Goal: Task Accomplishment & Management: Manage account settings

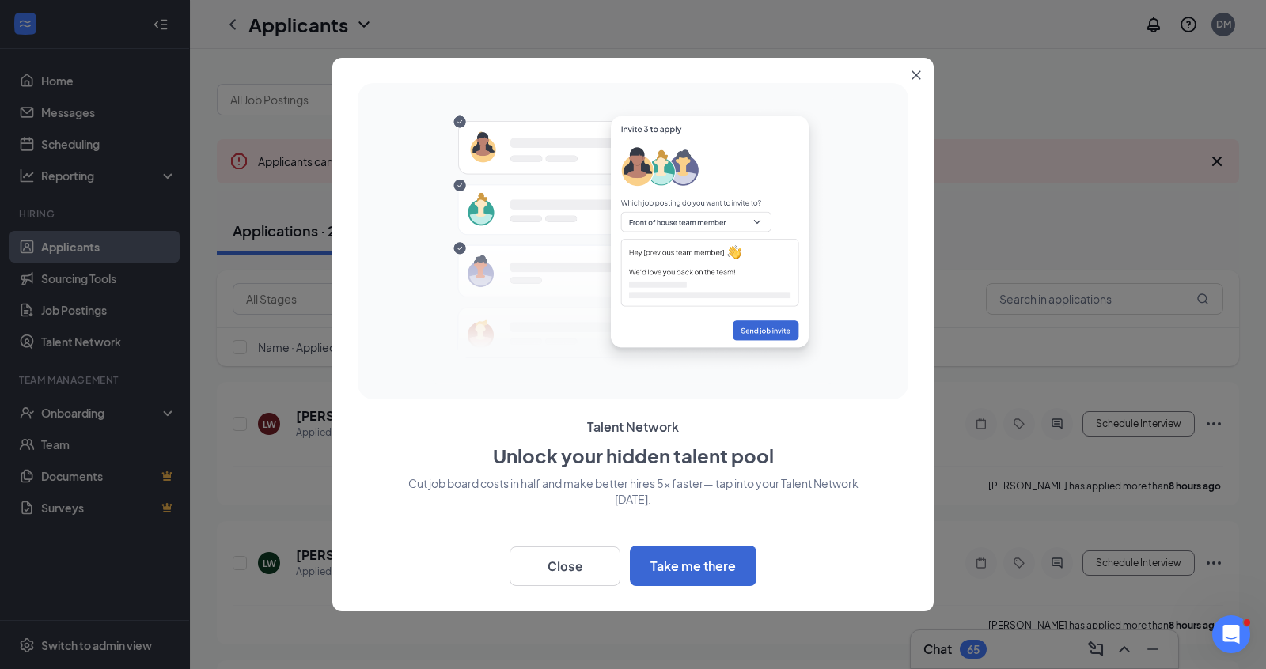
click at [916, 73] on icon "Close" at bounding box center [915, 74] width 9 height 9
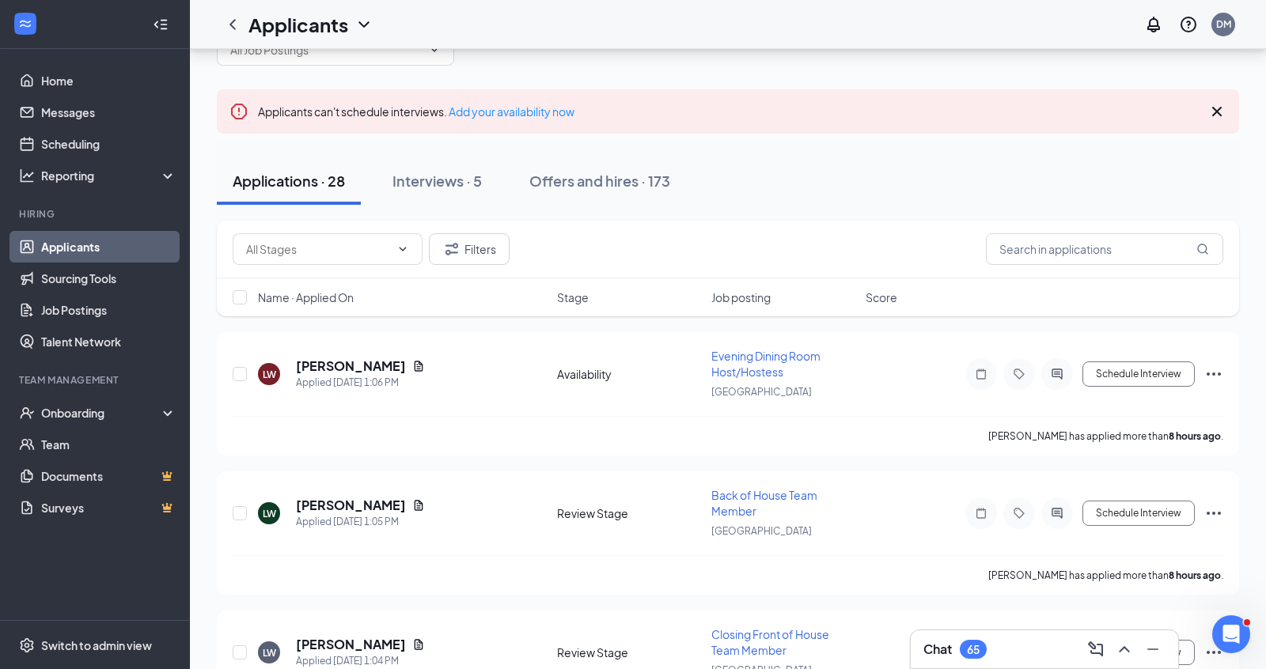
scroll to position [58, 0]
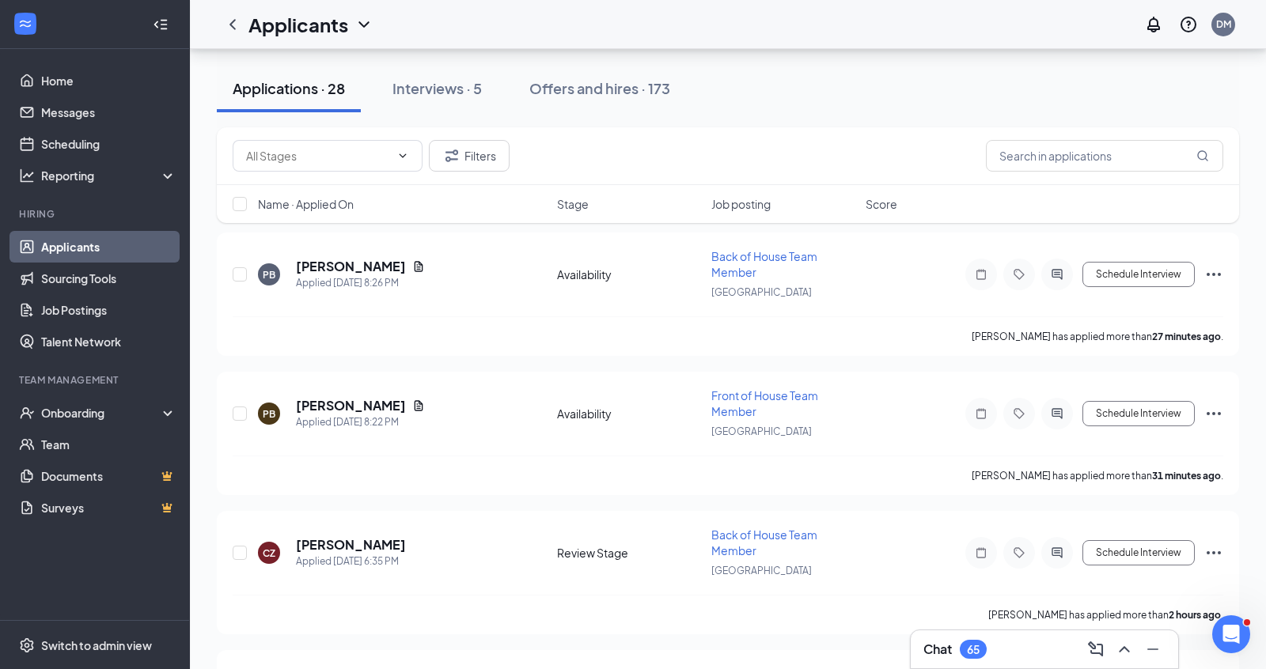
scroll to position [151, 0]
click at [365, 536] on h5 "[PERSON_NAME]" at bounding box center [351, 542] width 110 height 17
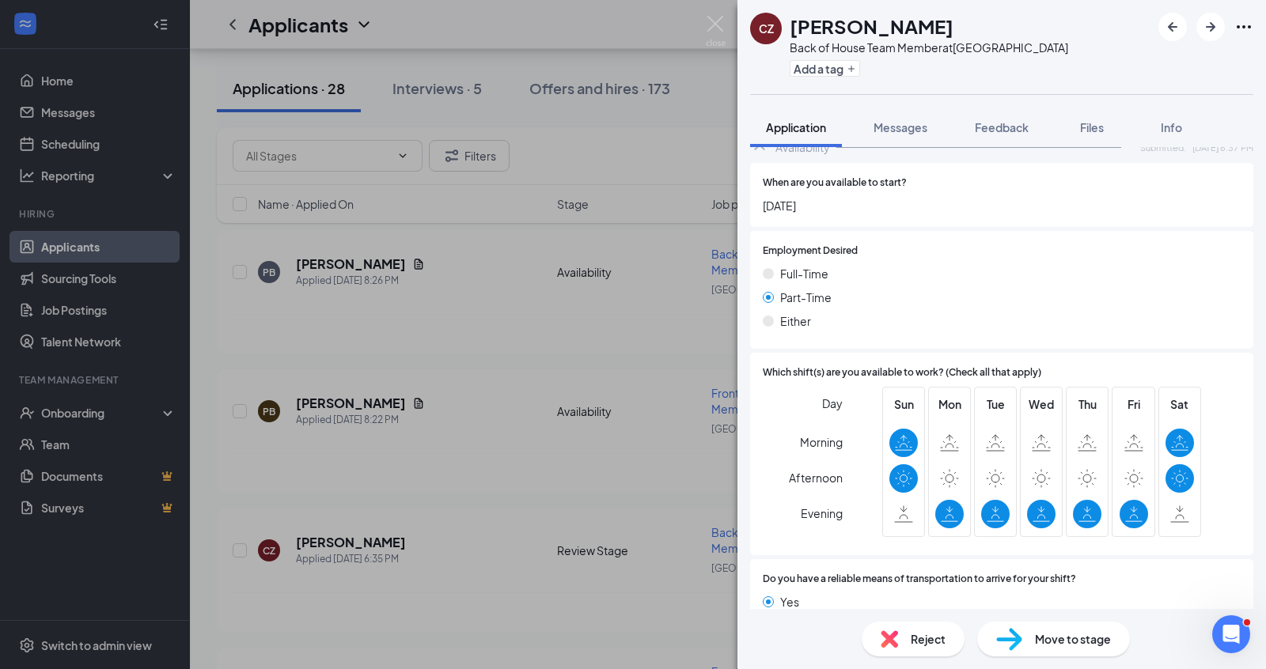
scroll to position [748, 0]
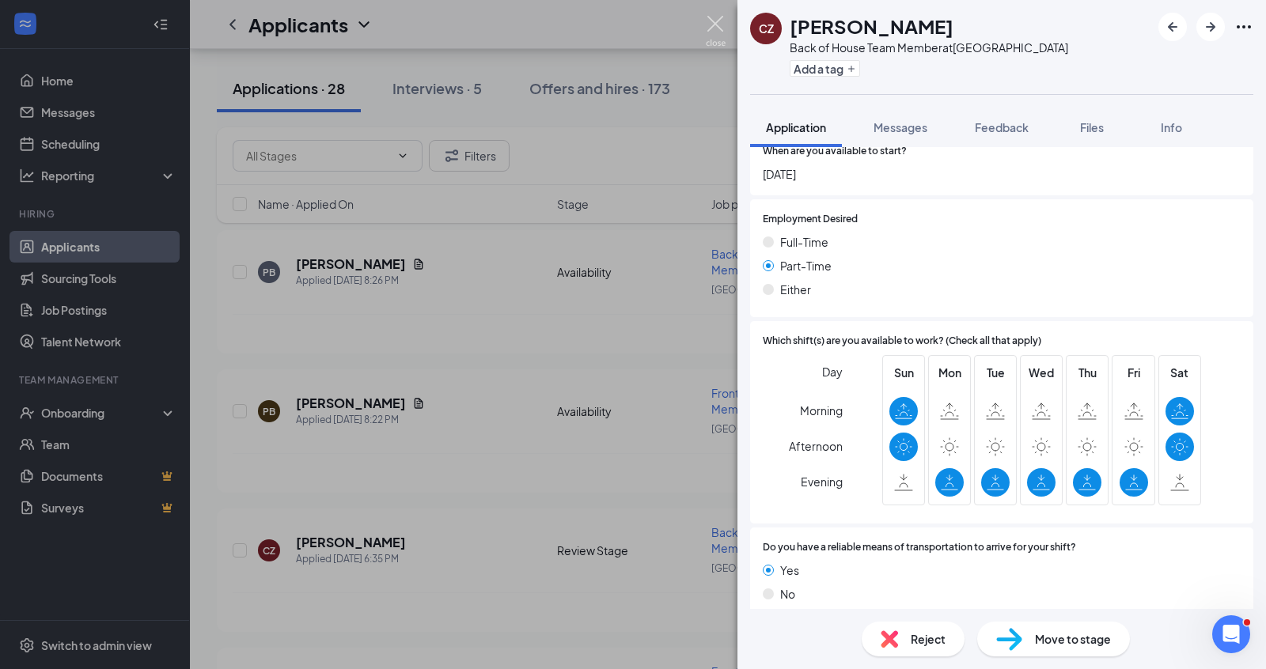
click at [709, 21] on img at bounding box center [716, 31] width 20 height 31
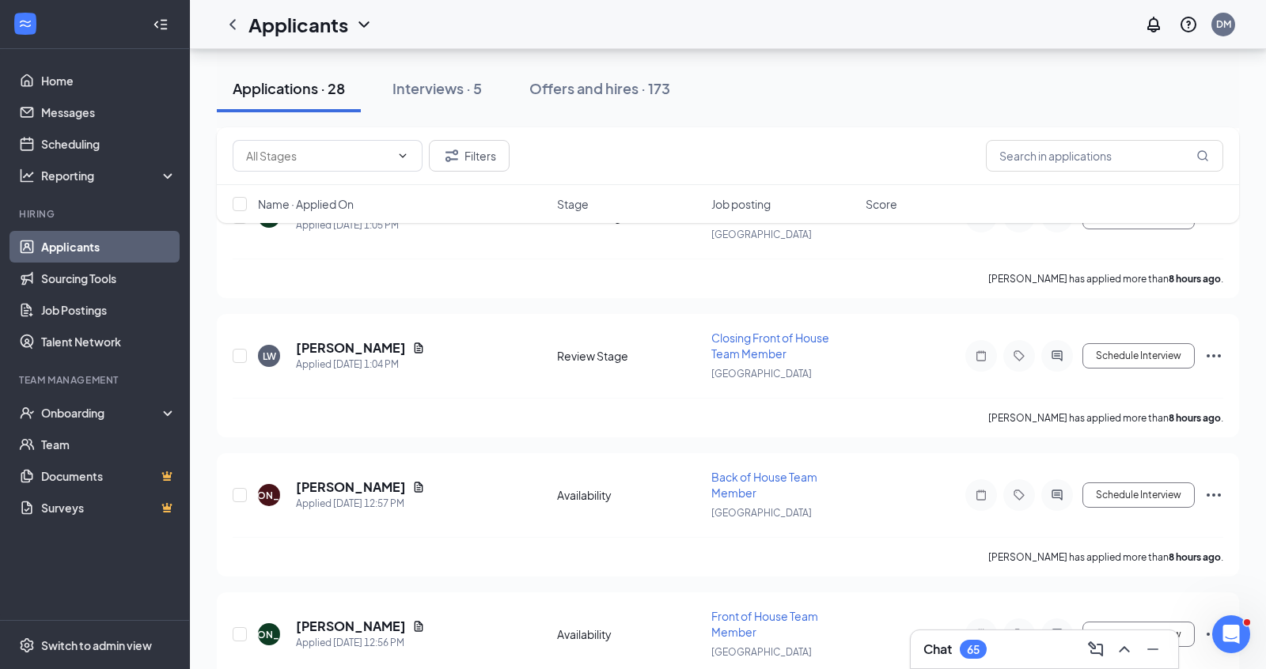
scroll to position [936, 0]
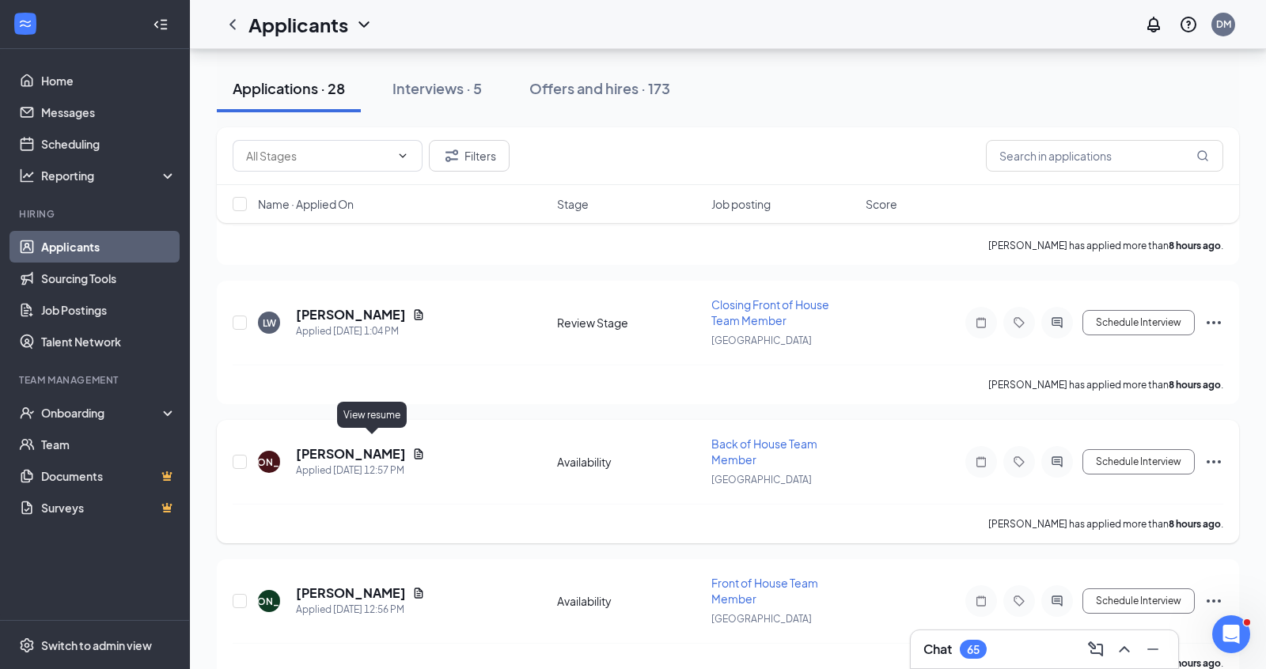
click at [412, 448] on icon "Document" at bounding box center [418, 454] width 13 height 13
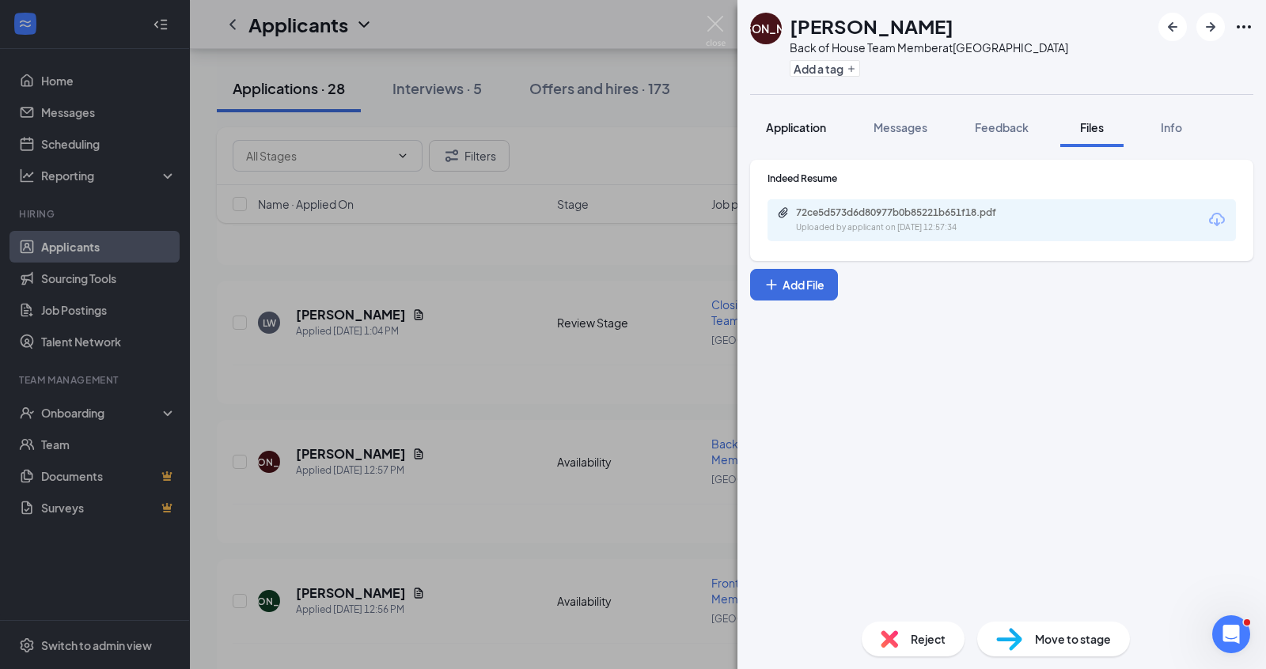
click at [798, 133] on span "Application" at bounding box center [796, 127] width 60 height 14
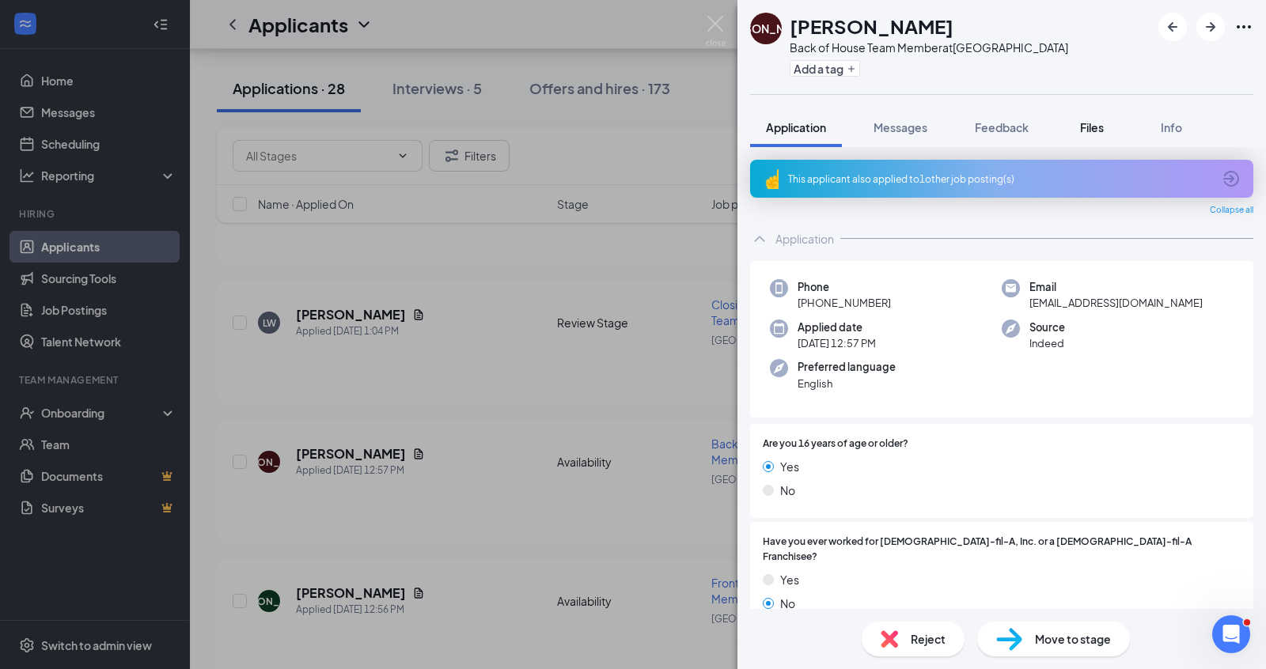
click at [1103, 123] on span "Files" at bounding box center [1092, 127] width 24 height 14
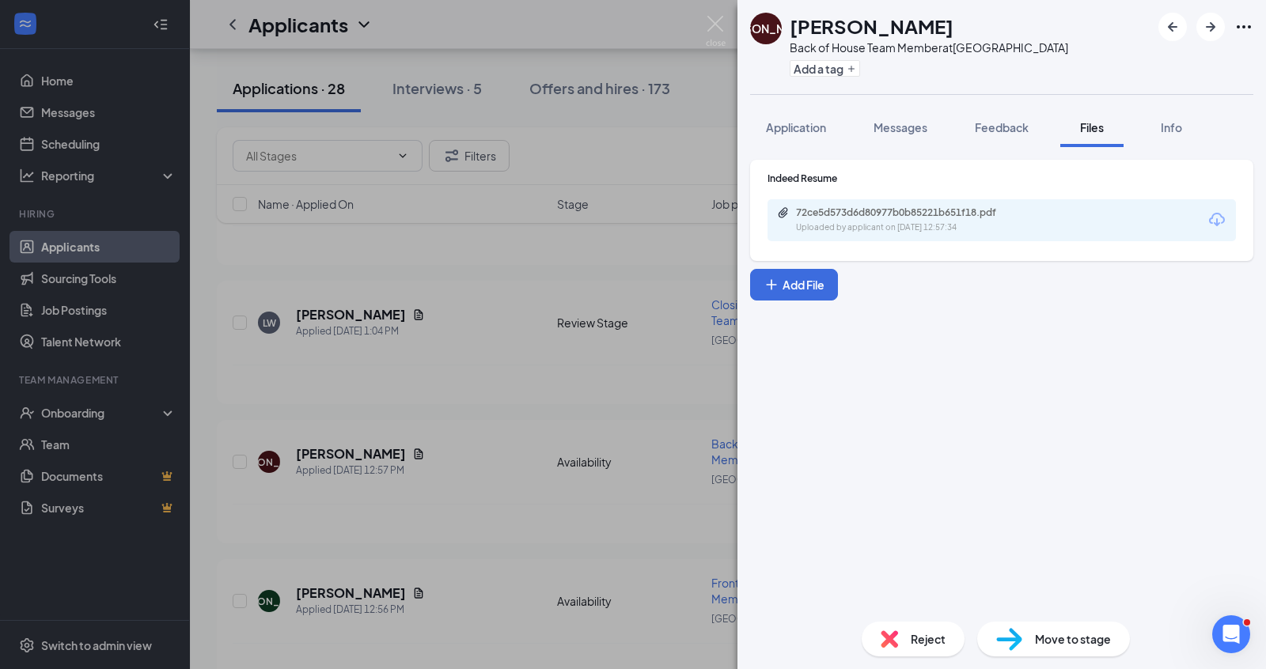
click at [869, 191] on div "Indeed Resume 72ce5d573d6d80977b0b85221b651f18.pdf Uploaded by applicant on [DA…" at bounding box center [1001, 207] width 468 height 70
click at [869, 199] on div "72ce5d573d6d80977b0b85221b651f18.pdf Uploaded by applicant on [DATE] 12:57:34" at bounding box center [1001, 220] width 468 height 42
click at [865, 213] on div "72ce5d573d6d80977b0b85221b651f18.pdf" at bounding box center [907, 212] width 222 height 13
click at [477, 280] on div "[PERSON_NAME] Back of House Team Member at [GEOGRAPHIC_DATA] Add a tag Applicat…" at bounding box center [633, 334] width 1266 height 669
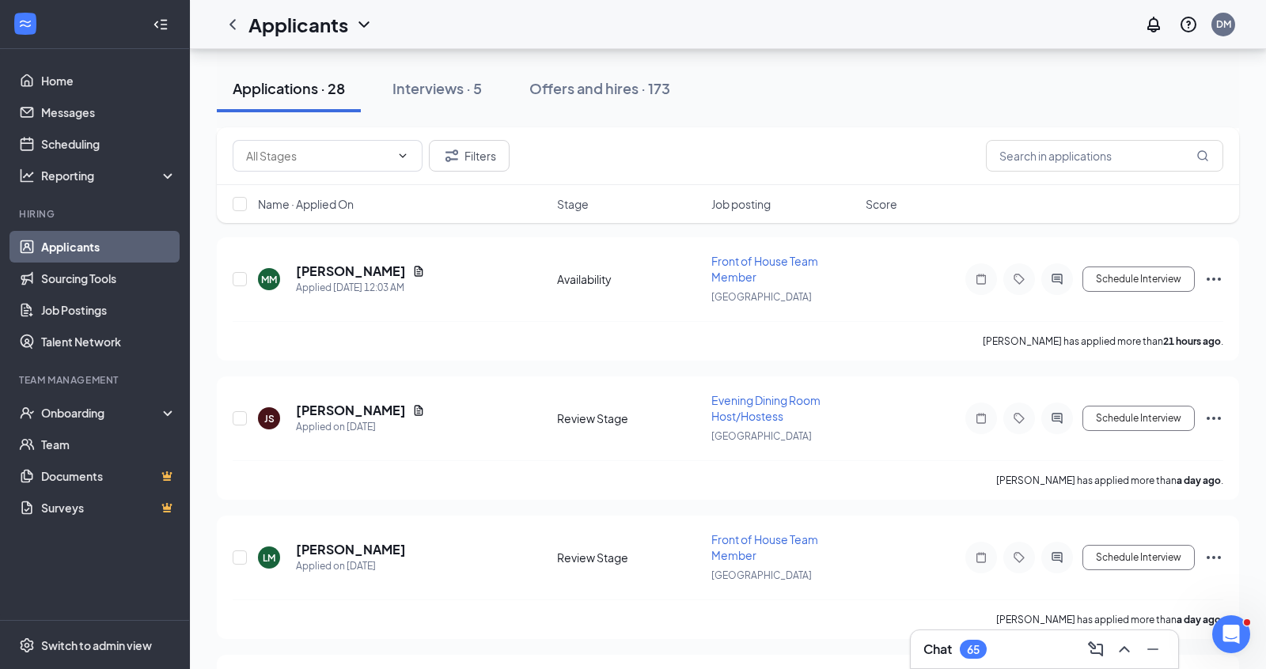
scroll to position [1706, 0]
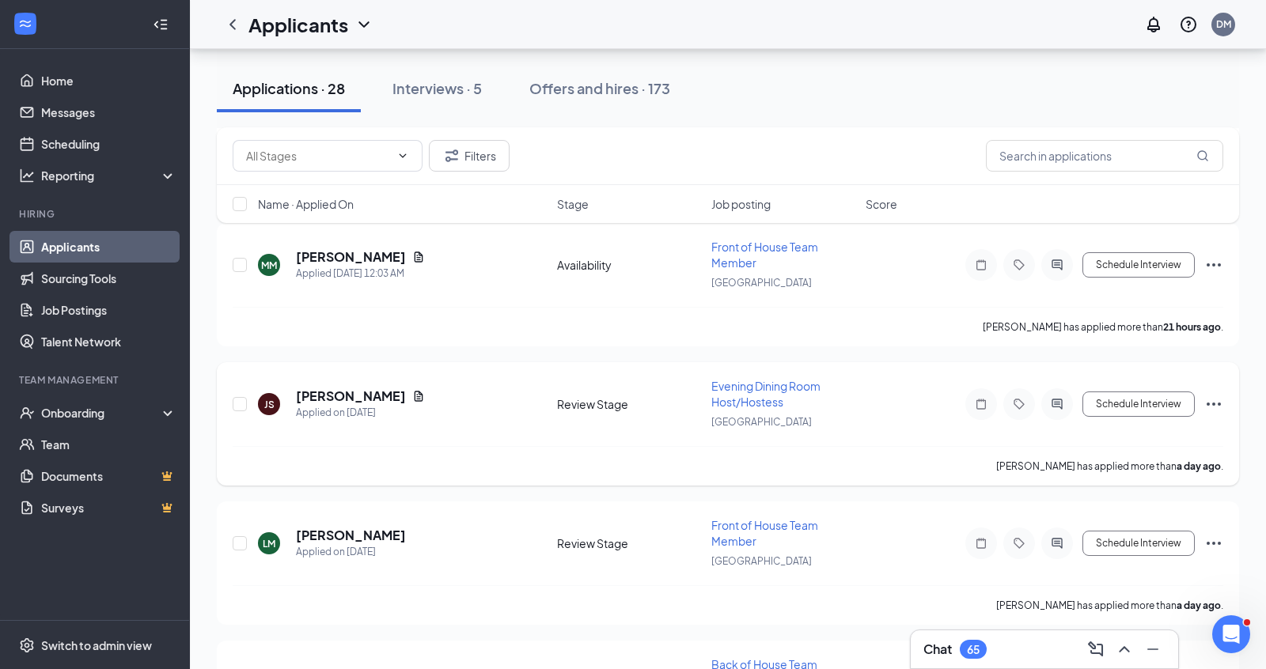
click at [392, 388] on div "[PERSON_NAME]" at bounding box center [360, 396] width 129 height 17
click at [412, 390] on icon "Document" at bounding box center [418, 396] width 13 height 13
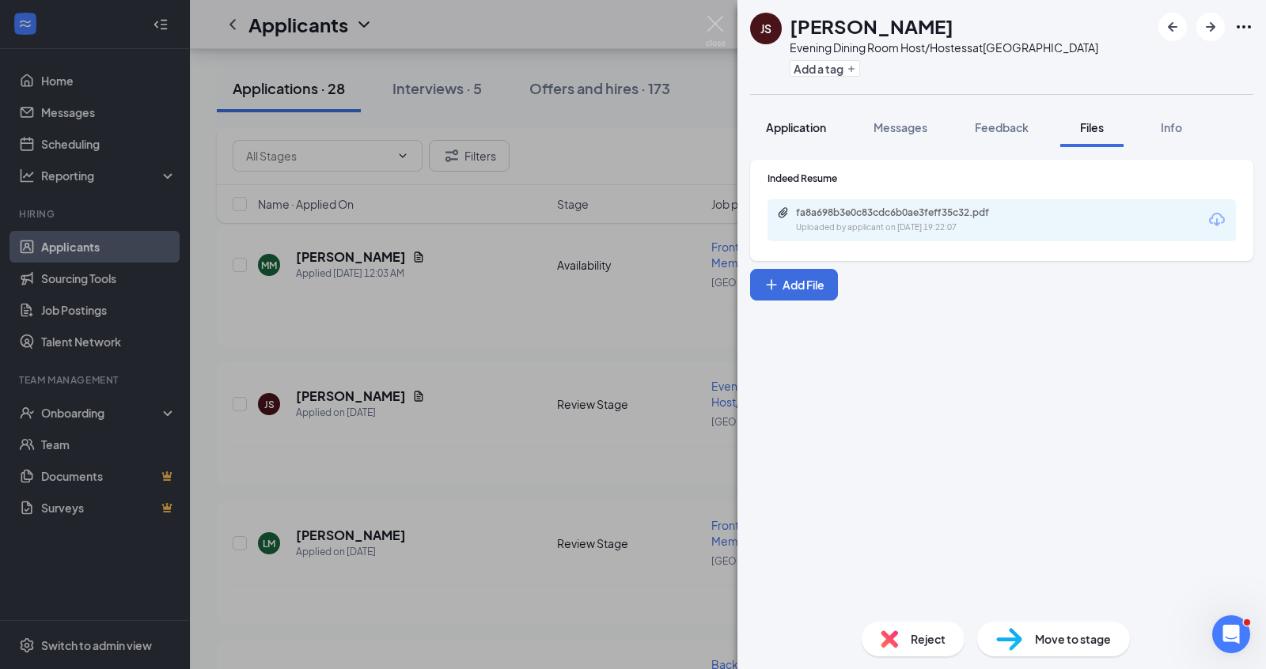
click at [796, 132] on span "Application" at bounding box center [796, 127] width 60 height 14
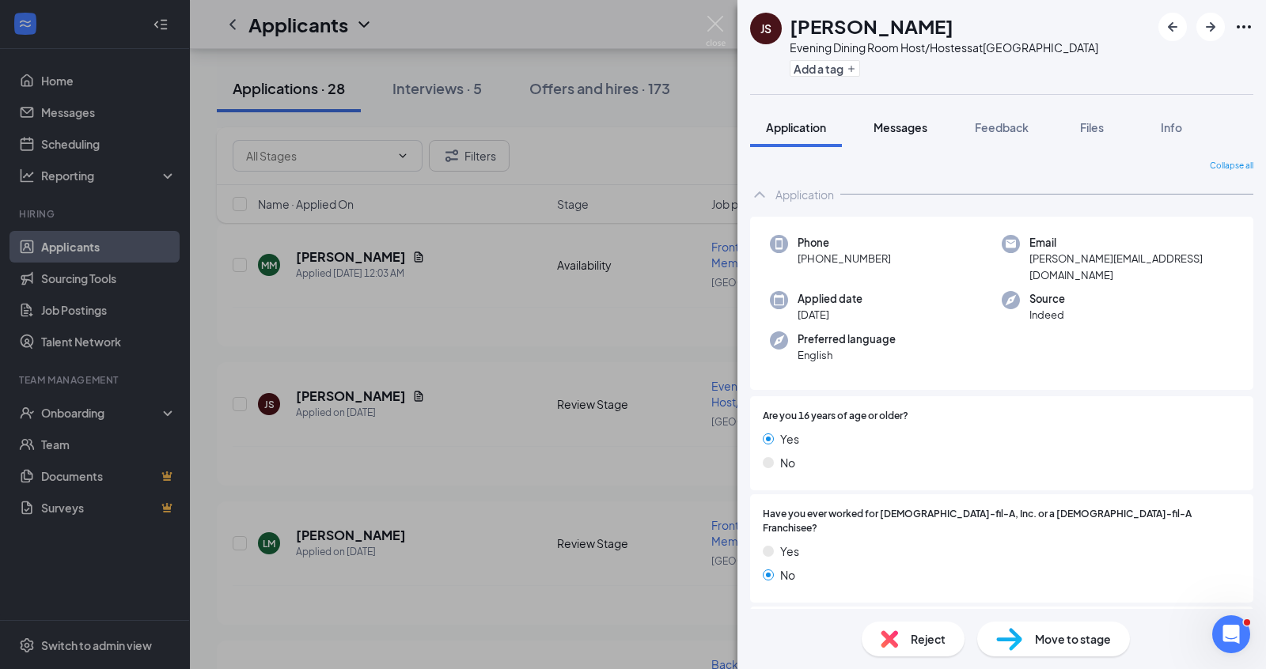
click at [894, 122] on span "Messages" at bounding box center [900, 127] width 54 height 14
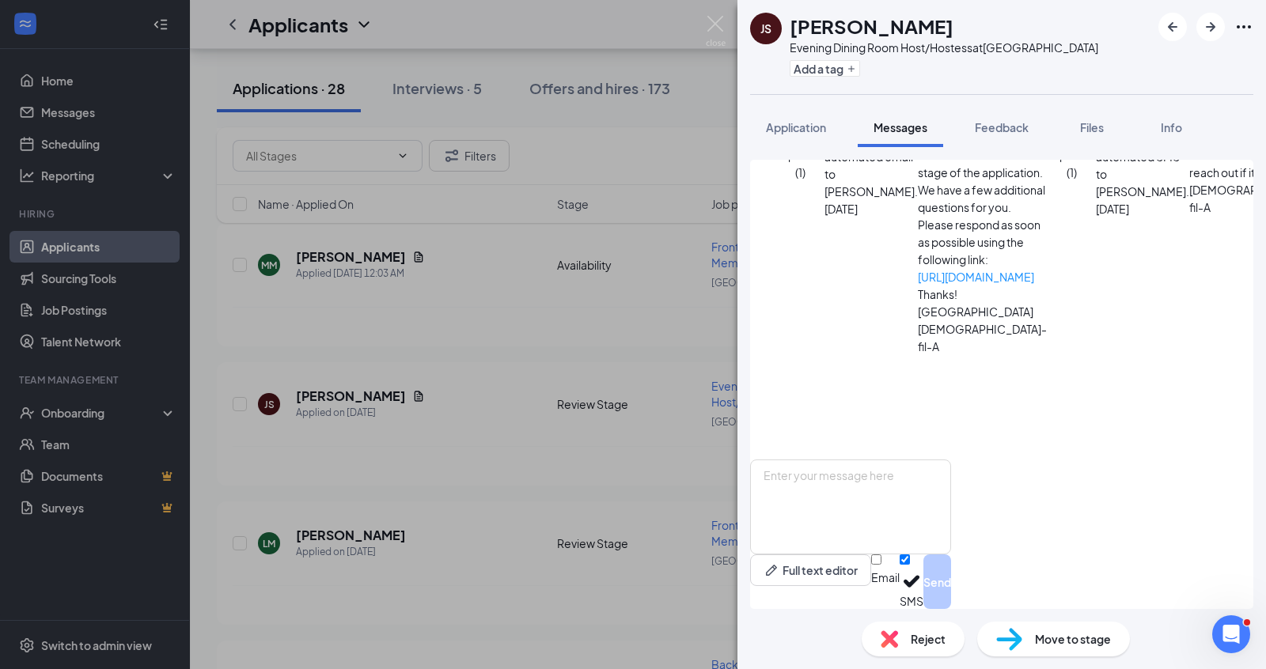
scroll to position [294, 0]
click at [507, 263] on div "JS [PERSON_NAME] Evening Dining Room Host/Hostess at [GEOGRAPHIC_DATA] Add a ta…" at bounding box center [633, 334] width 1266 height 669
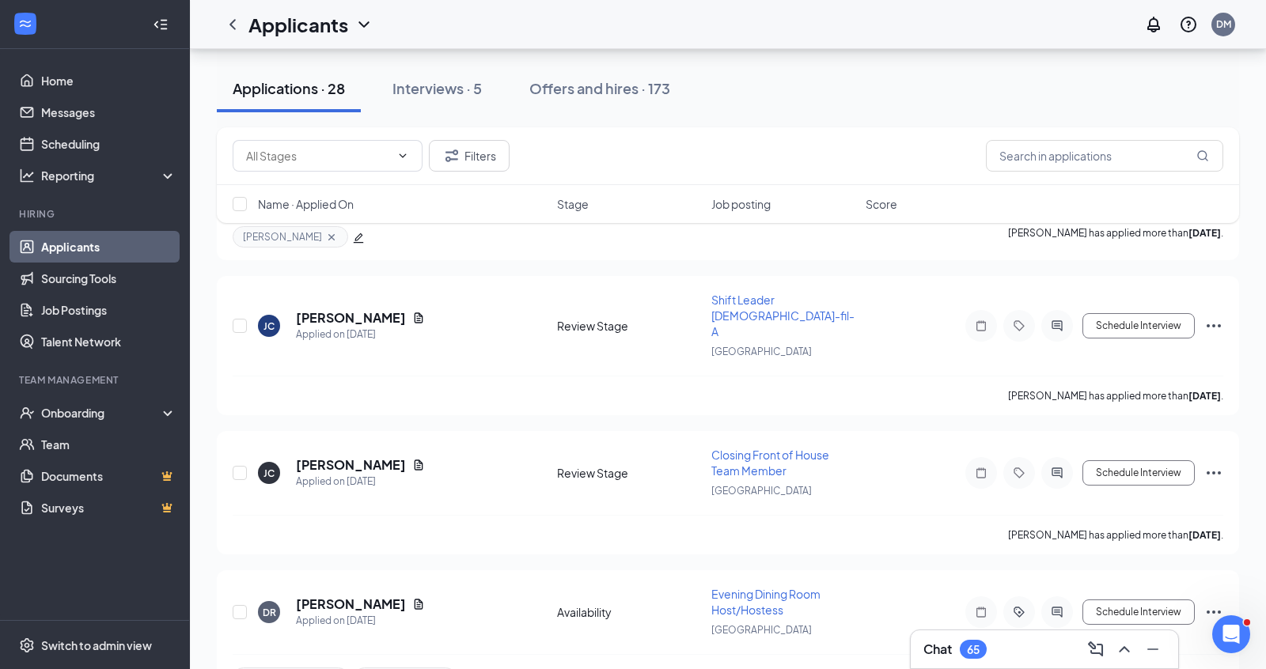
scroll to position [2870, 0]
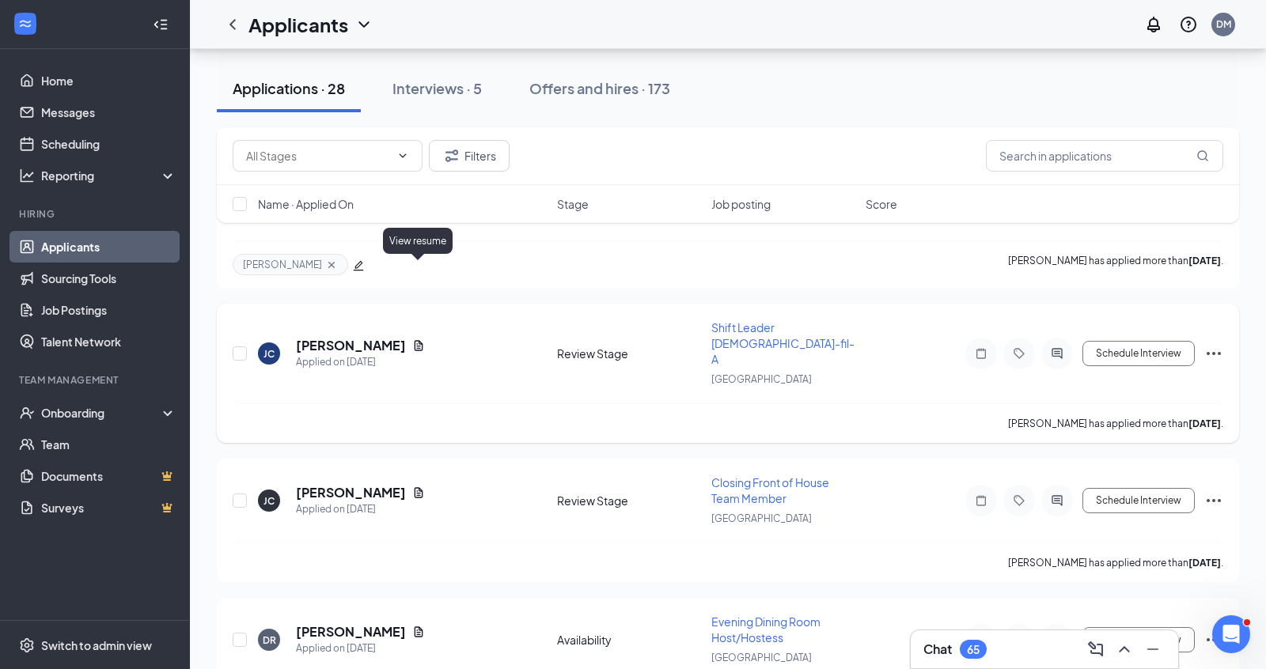
click at [421, 341] on icon "Document" at bounding box center [419, 346] width 9 height 10
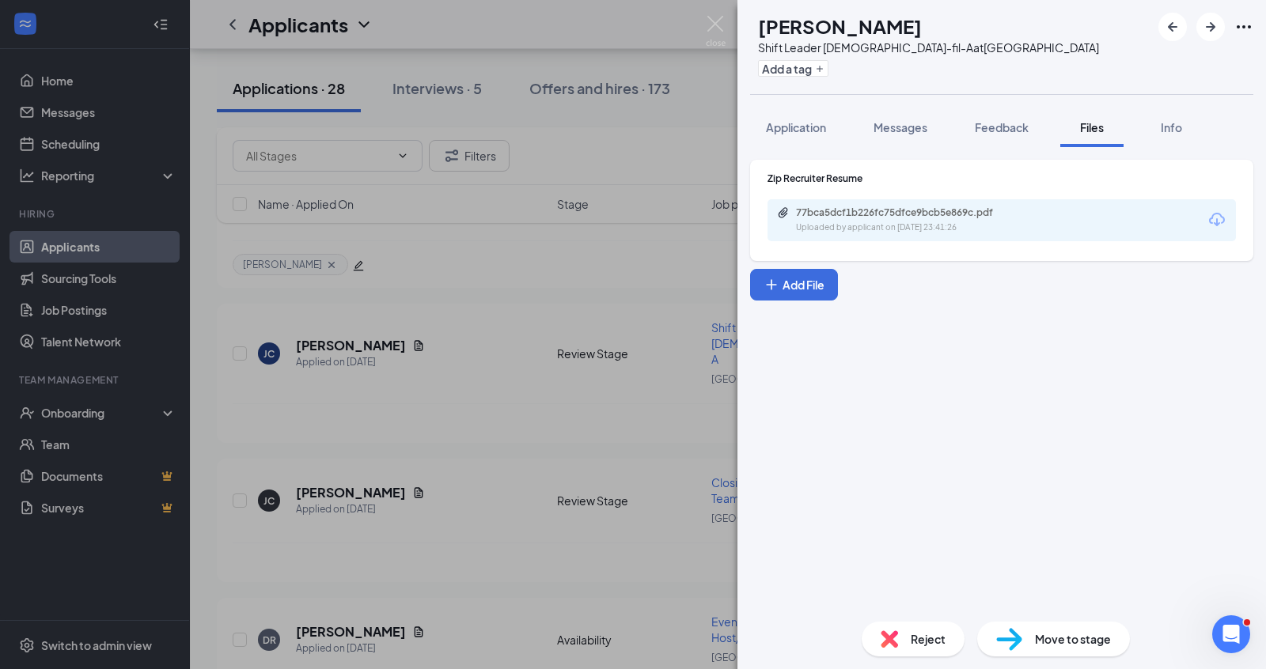
click at [459, 281] on div "[PERSON_NAME] Shift Leader [DEMOGRAPHIC_DATA]-fil-A at [GEOGRAPHIC_DATA] Add a …" at bounding box center [633, 334] width 1266 height 669
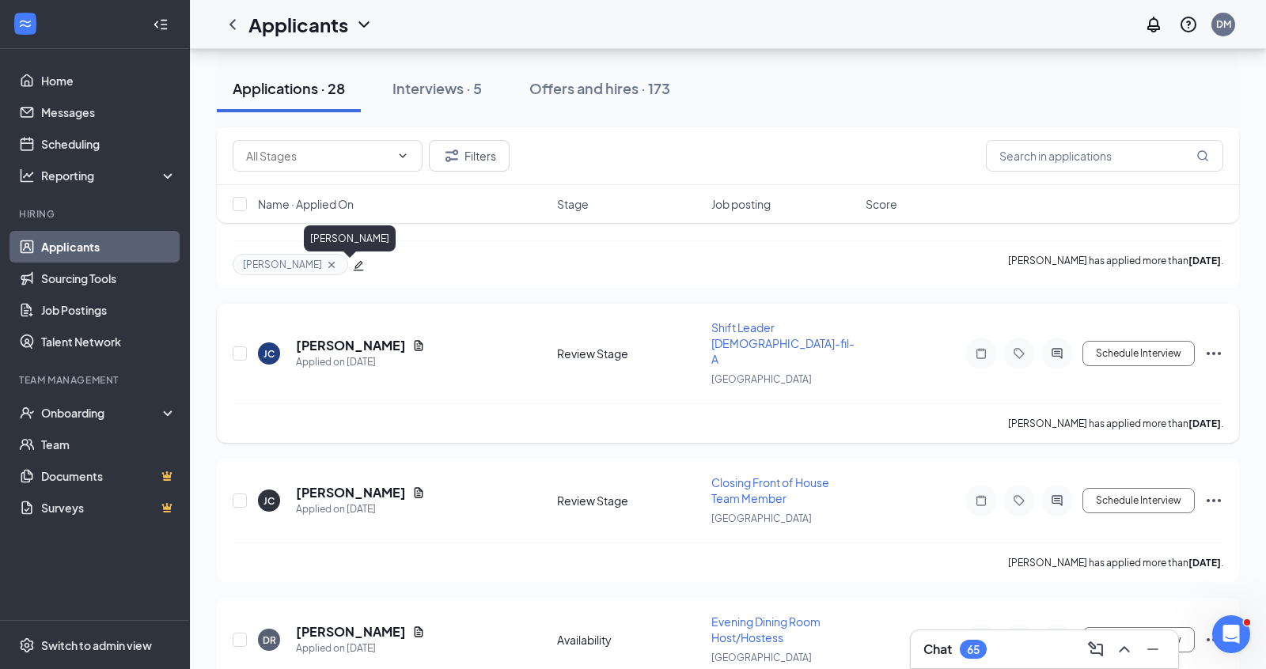
click at [358, 337] on h5 "[PERSON_NAME]" at bounding box center [351, 345] width 110 height 17
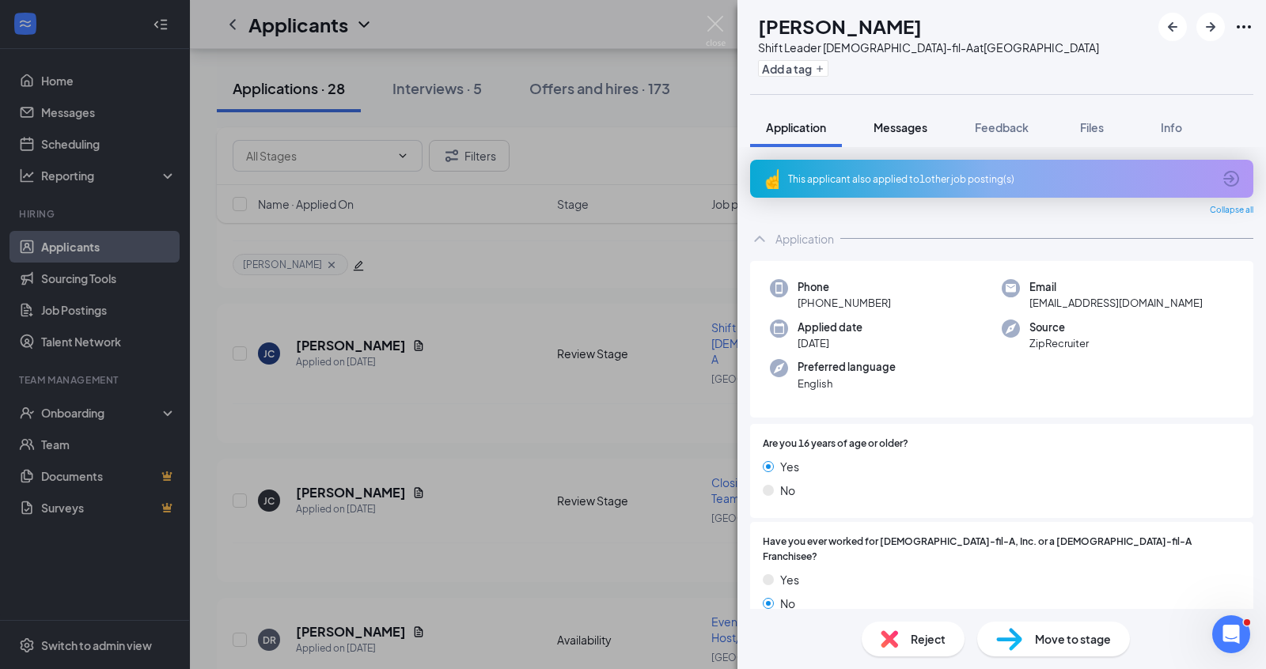
click at [922, 123] on span "Messages" at bounding box center [900, 127] width 54 height 14
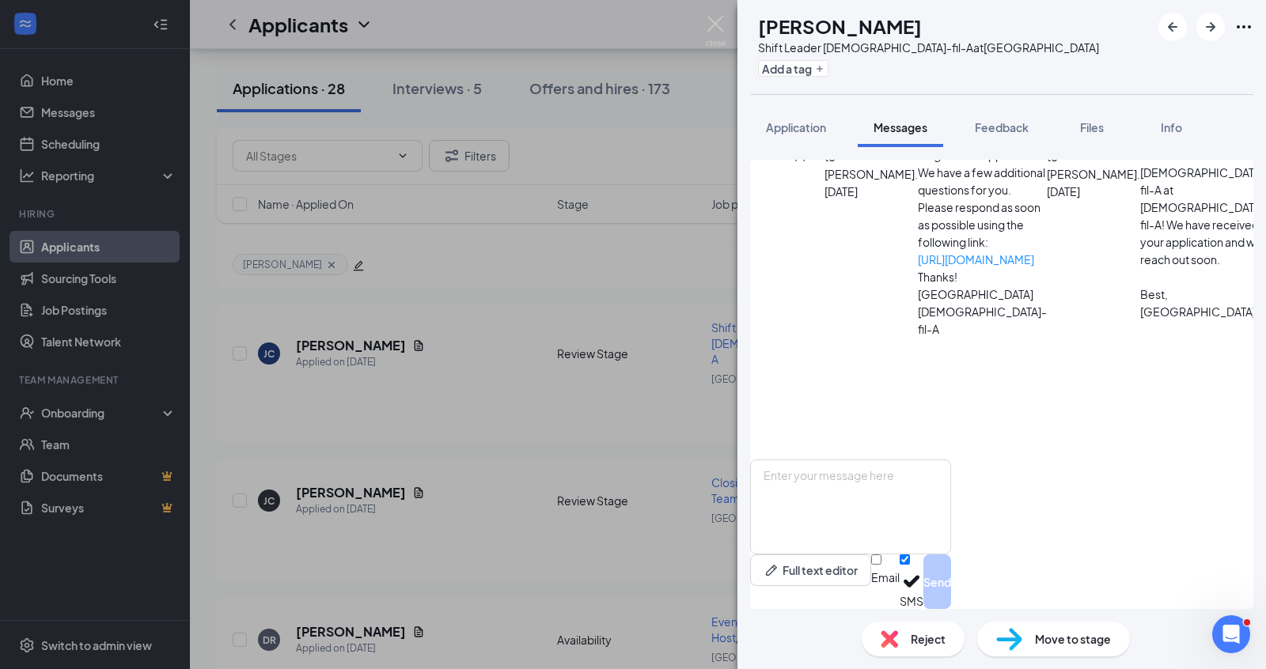
scroll to position [249, 0]
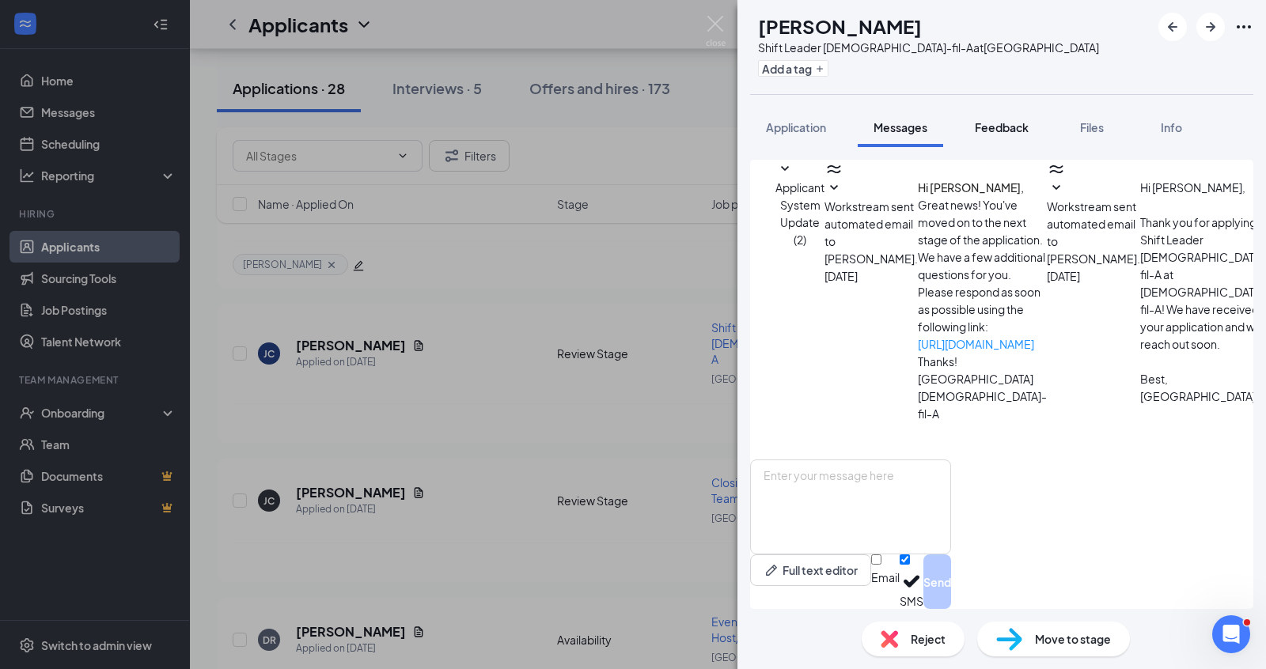
click at [989, 126] on span "Feedback" at bounding box center [1002, 127] width 54 height 14
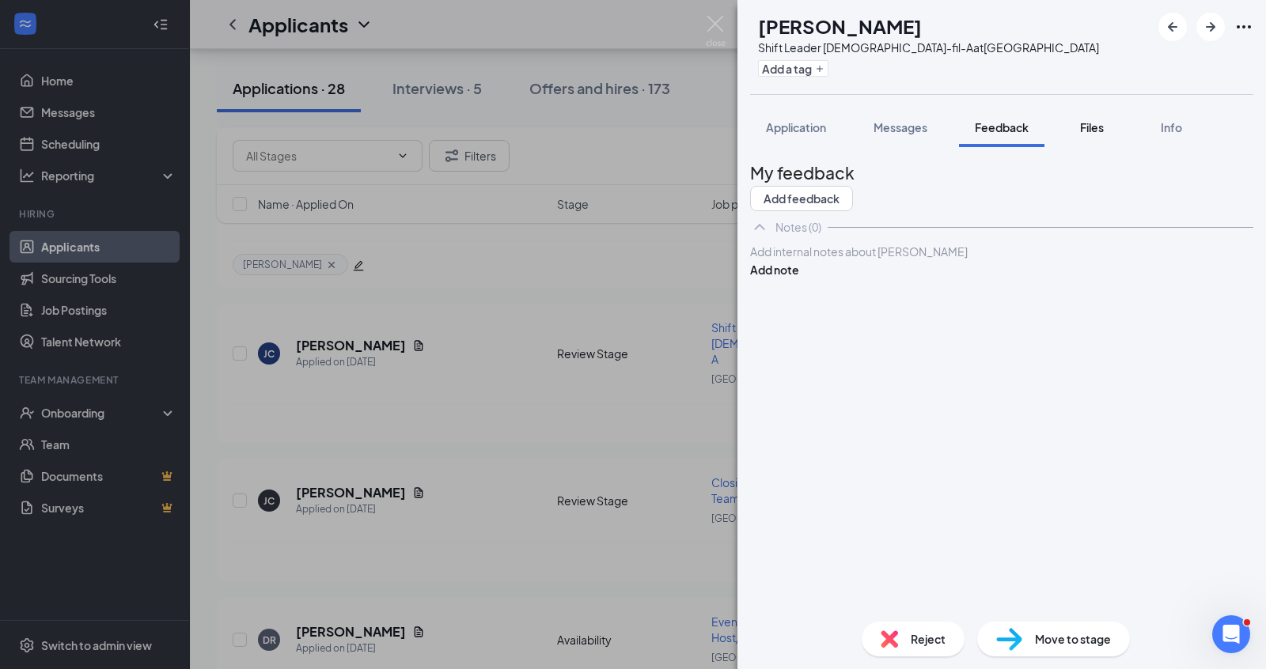
click at [1085, 131] on span "Files" at bounding box center [1092, 127] width 24 height 14
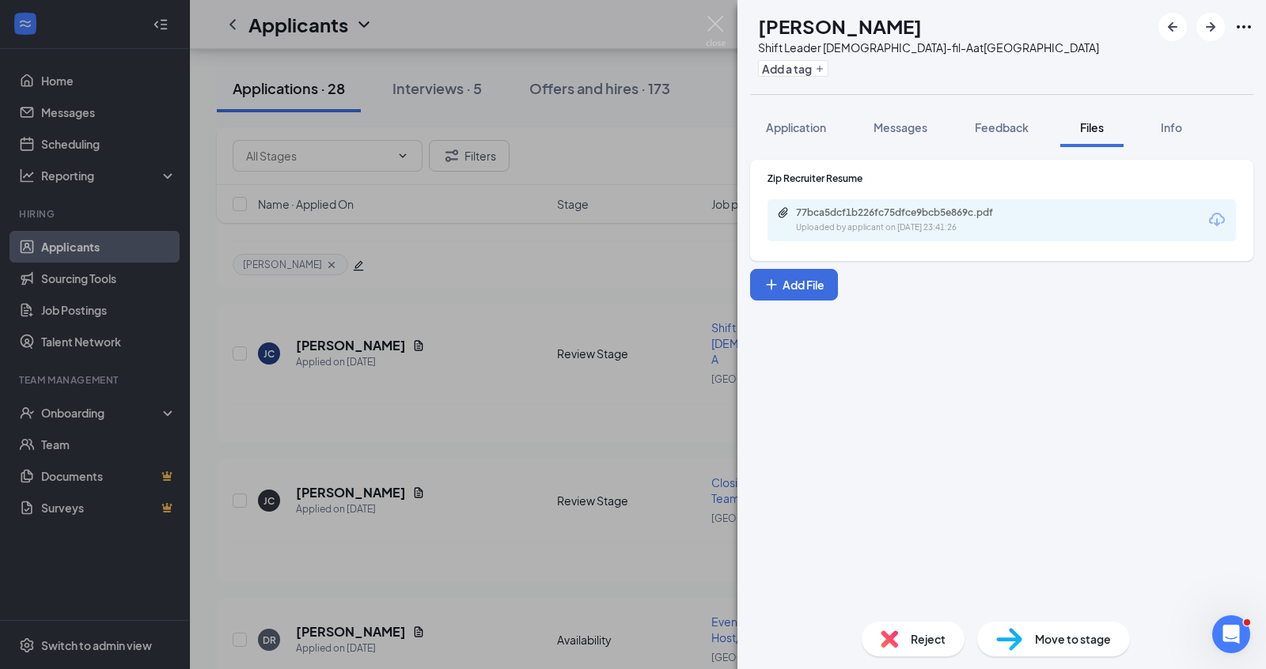
click at [912, 215] on div "77bca5dcf1b226fc75dfce9bcb5e869c.pdf" at bounding box center [907, 212] width 222 height 13
click at [608, 351] on div "[PERSON_NAME] Shift Leader [DEMOGRAPHIC_DATA]-fil-A at [GEOGRAPHIC_DATA] Add a …" at bounding box center [633, 334] width 1266 height 669
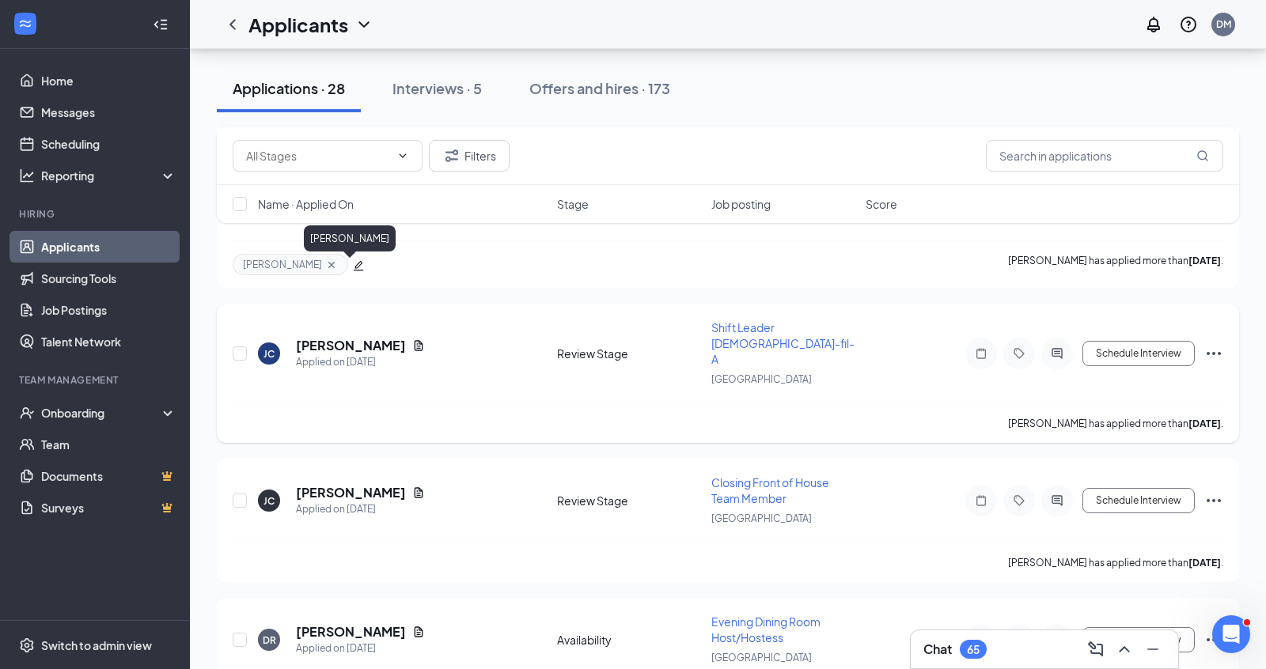
click at [373, 337] on h5 "[PERSON_NAME]" at bounding box center [351, 345] width 110 height 17
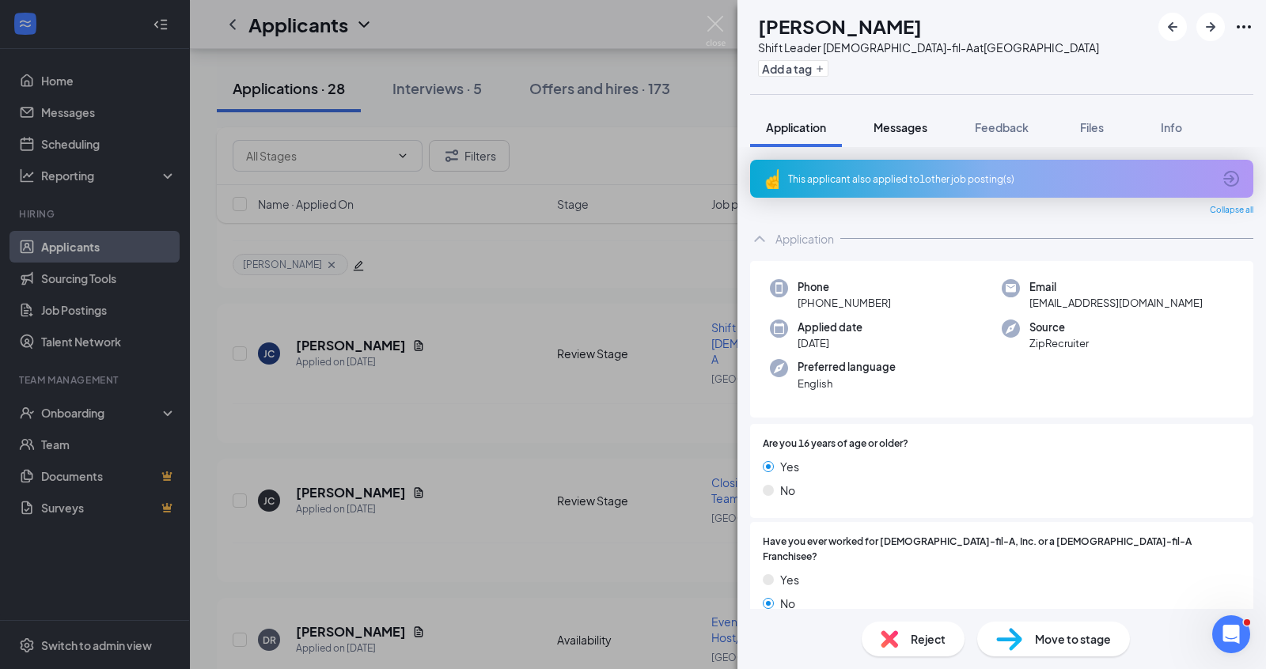
click at [895, 112] on button "Messages" at bounding box center [900, 128] width 85 height 40
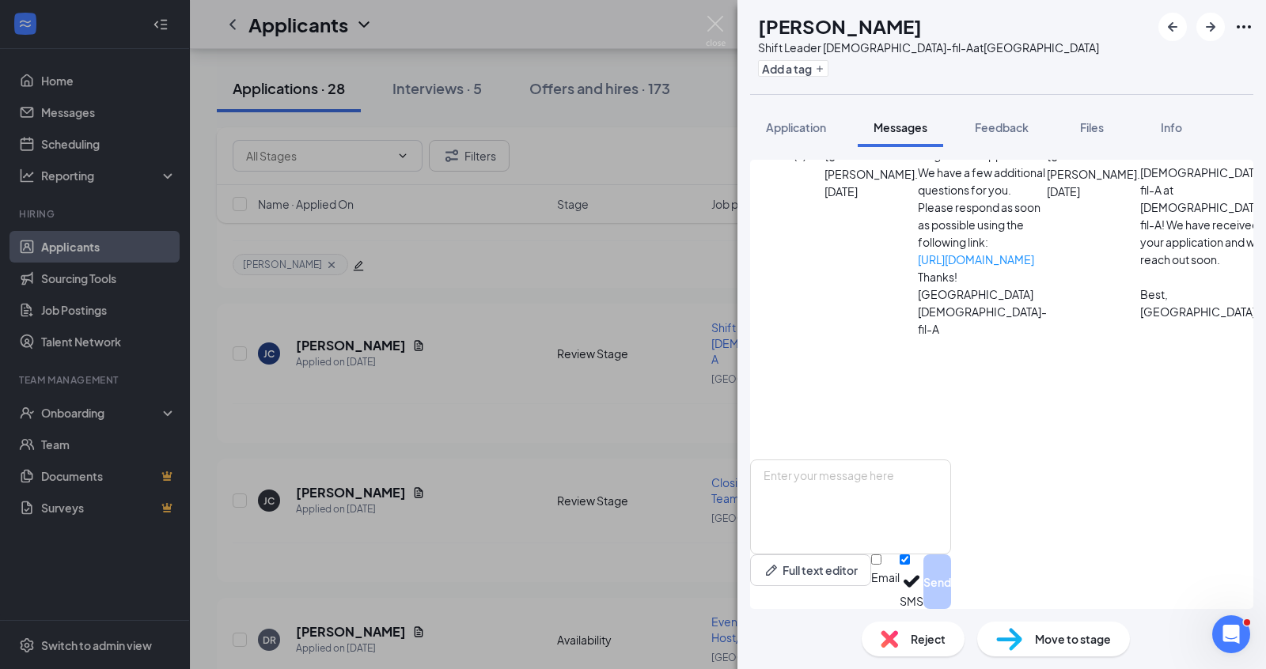
scroll to position [249, 0]
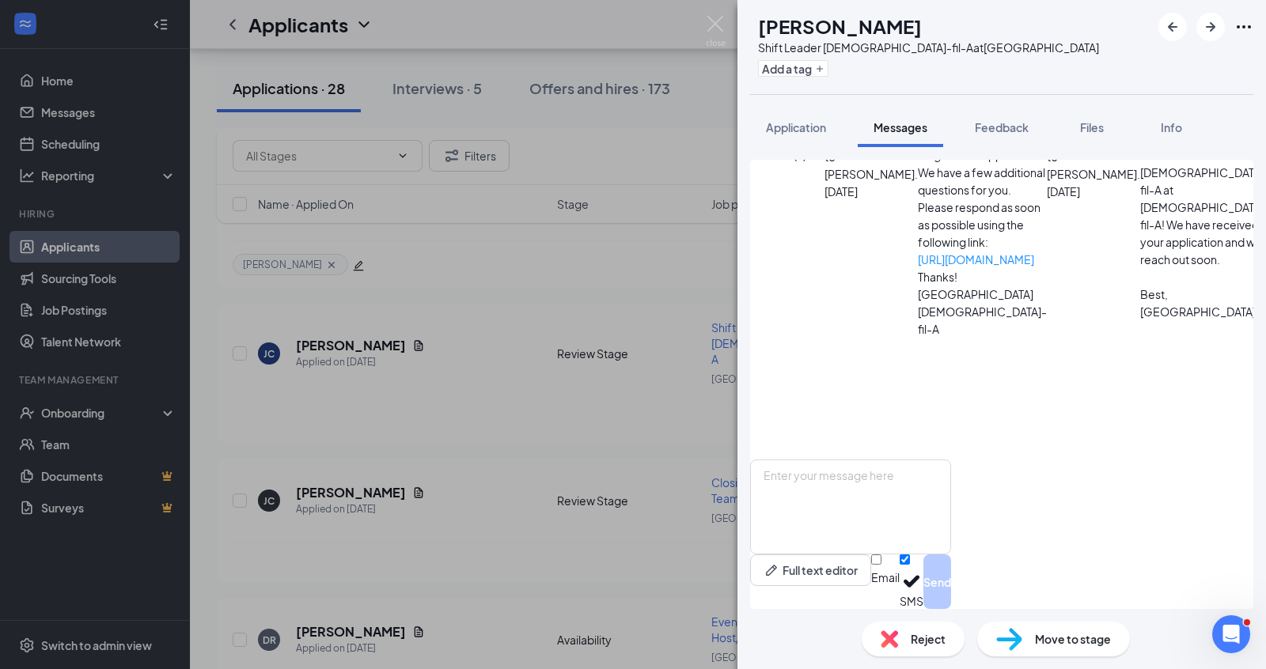
scroll to position [457, 0]
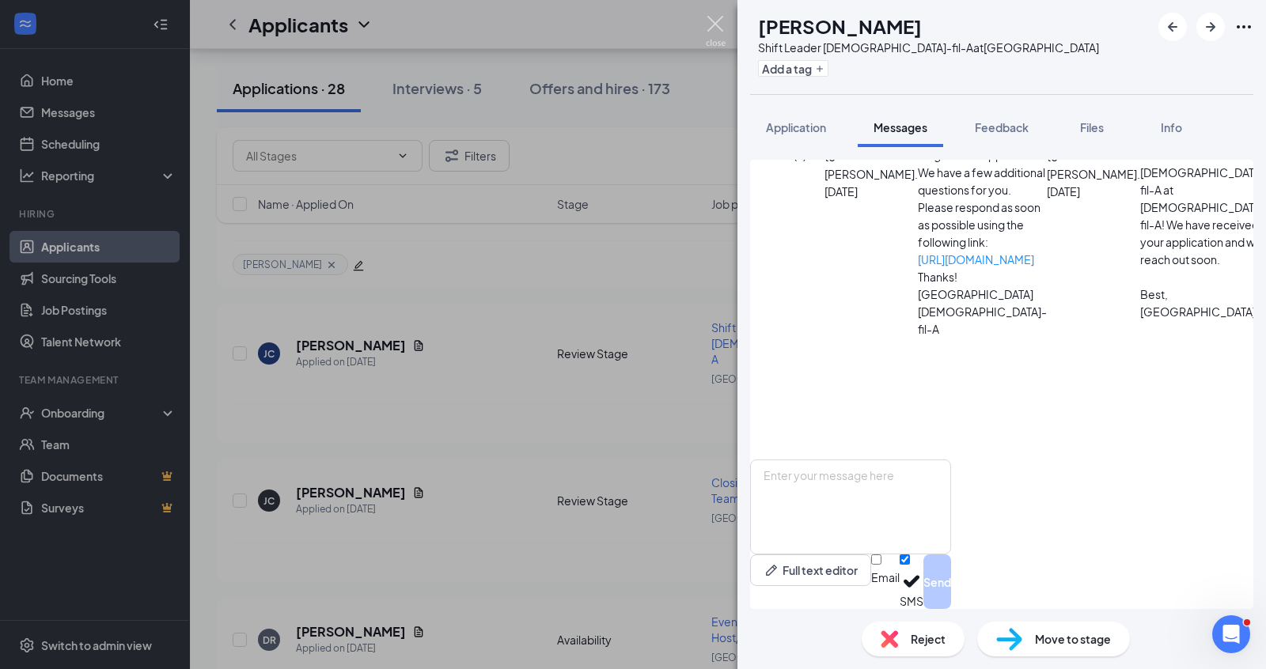
click at [722, 33] on img at bounding box center [716, 31] width 20 height 31
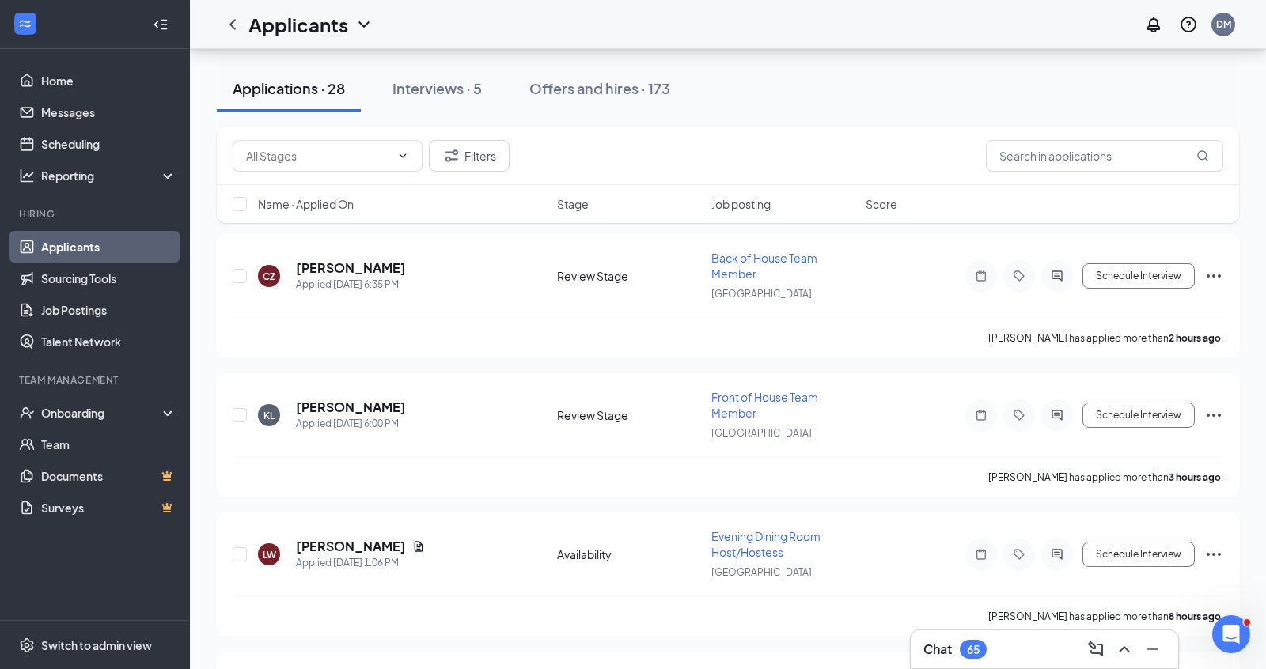
scroll to position [320, 0]
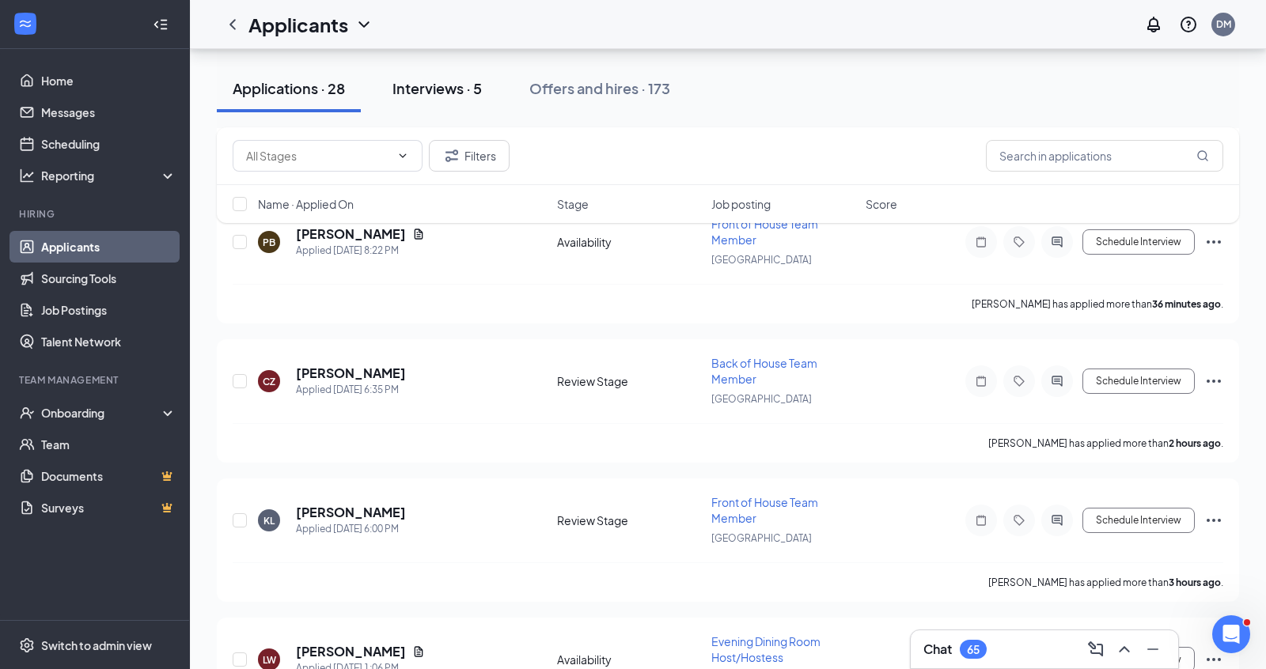
click at [429, 87] on div "Interviews · 5" at bounding box center [436, 88] width 89 height 20
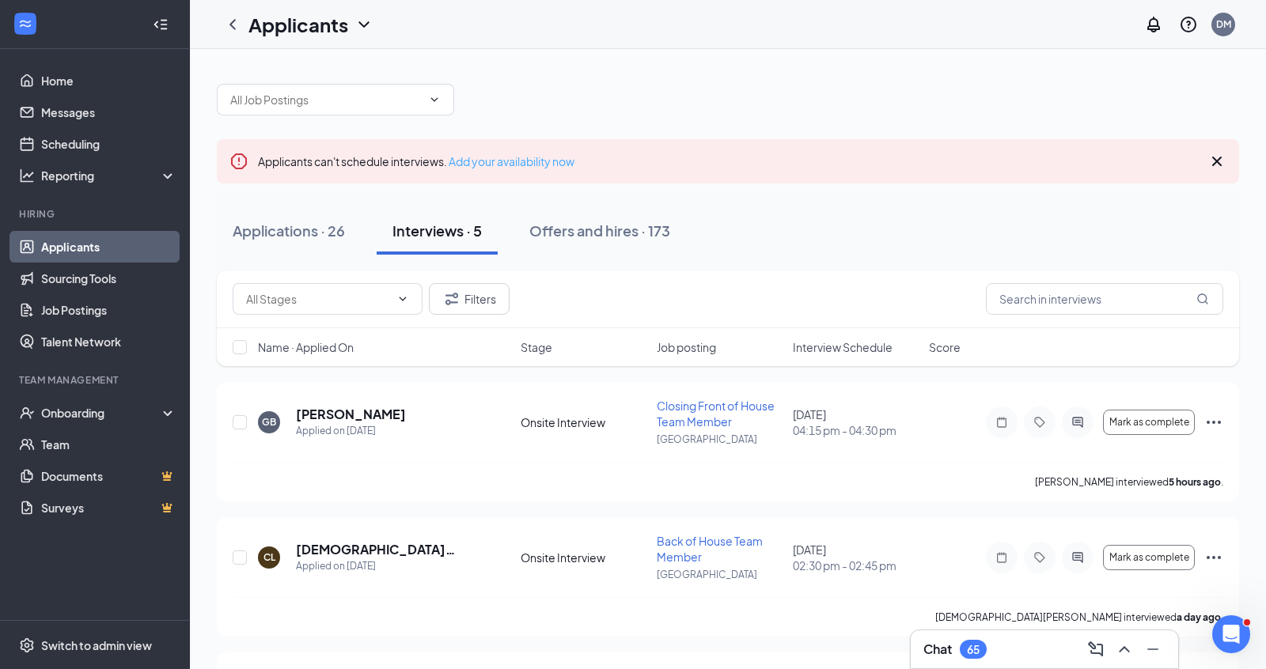
click at [500, 159] on link "Add your availability now" at bounding box center [512, 161] width 126 height 14
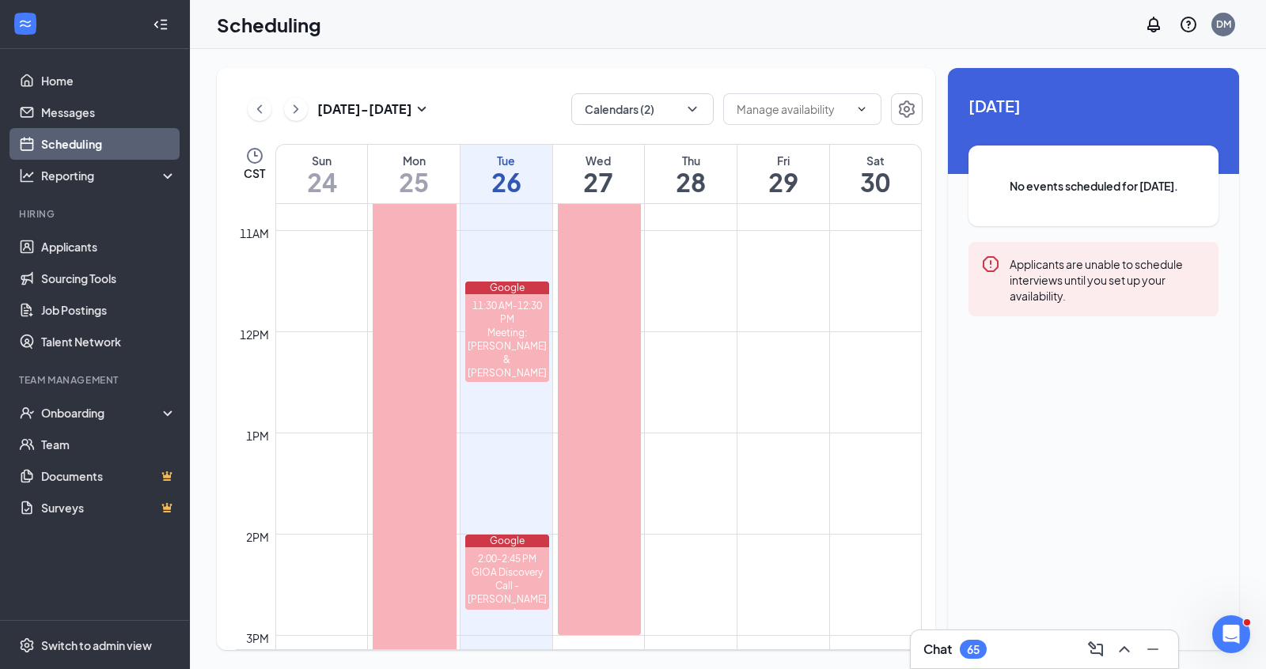
scroll to position [1100, 0]
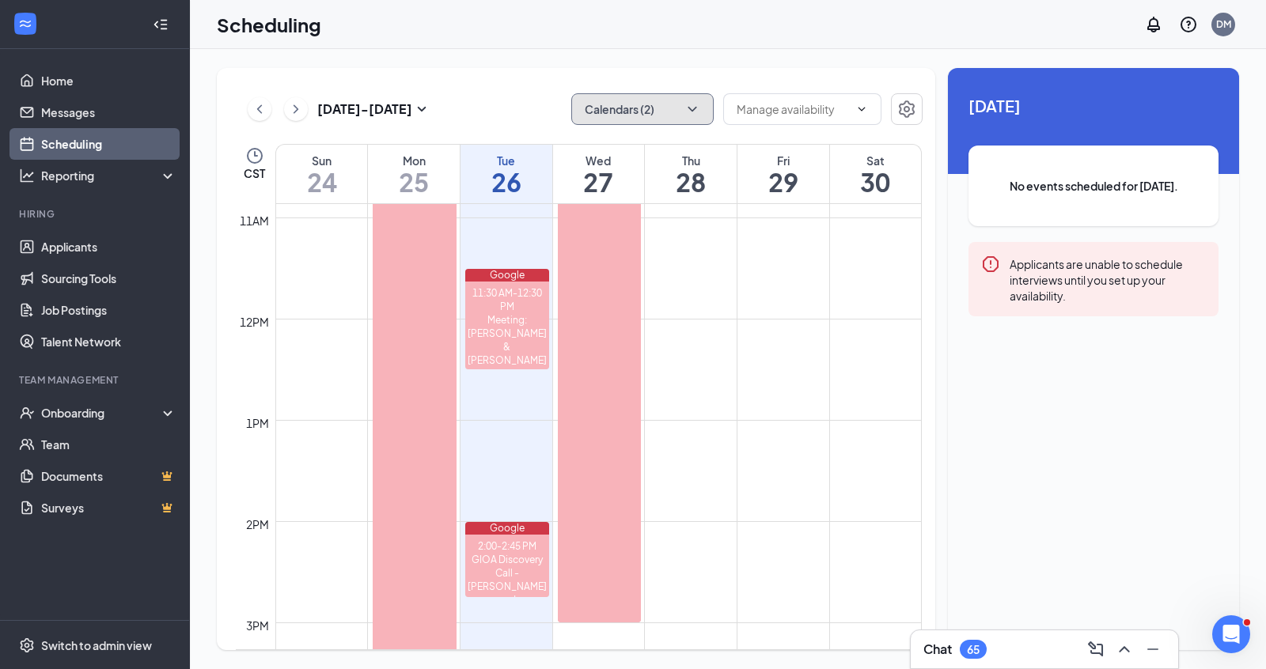
click at [671, 107] on button "Calendars (2)" at bounding box center [642, 109] width 142 height 32
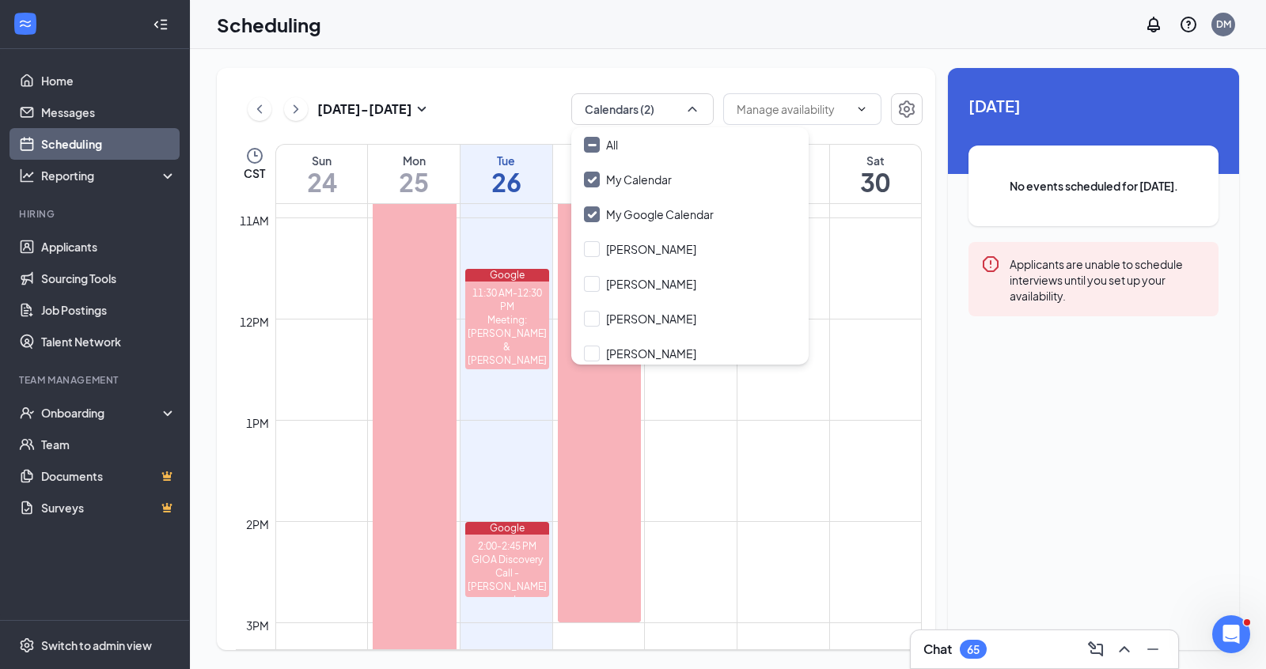
click at [683, 64] on div "Aug 24 - Aug 30 Calendars (2) CST Sun 24 Mon 25 Tue 26 Wed 27 Thu 28 Fri 29 Sat…" at bounding box center [728, 359] width 1076 height 620
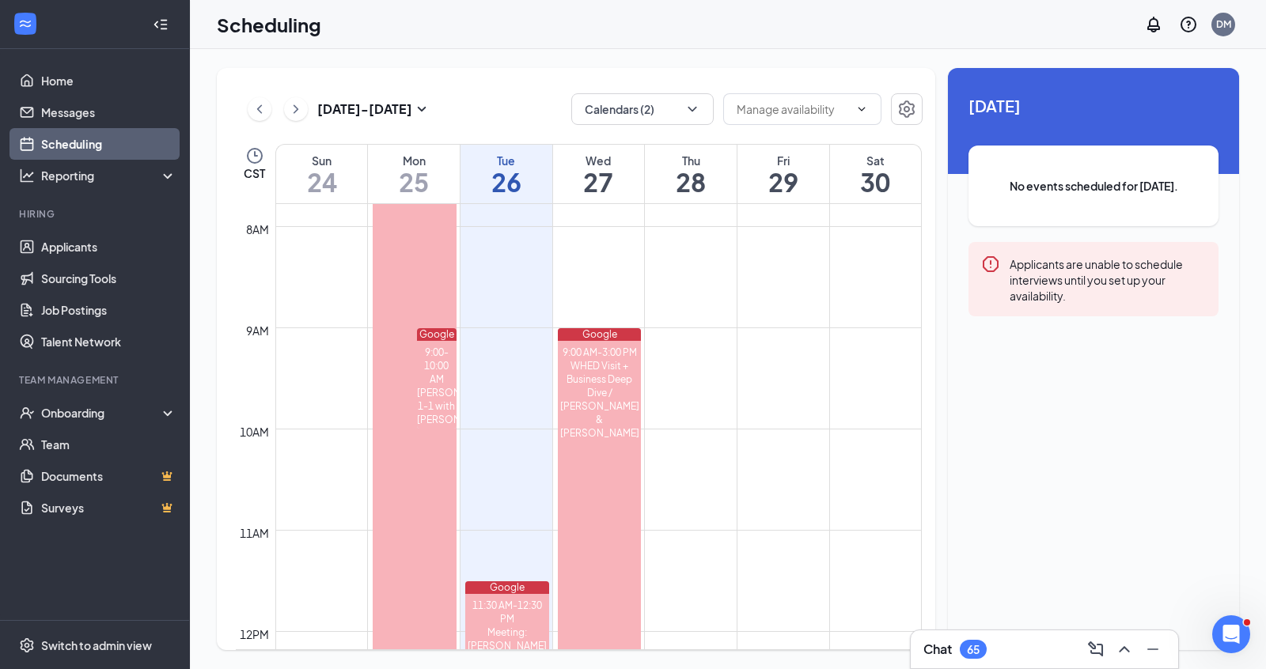
scroll to position [746, 0]
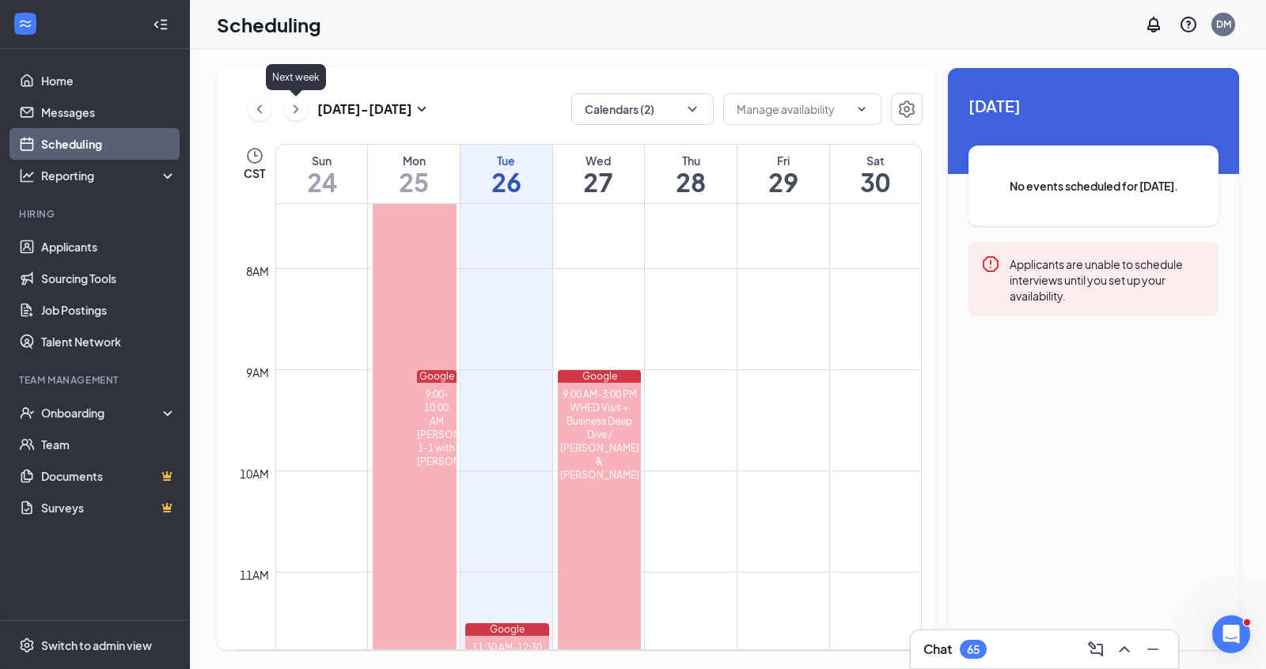
click at [297, 112] on icon "ChevronRight" at bounding box center [296, 109] width 16 height 19
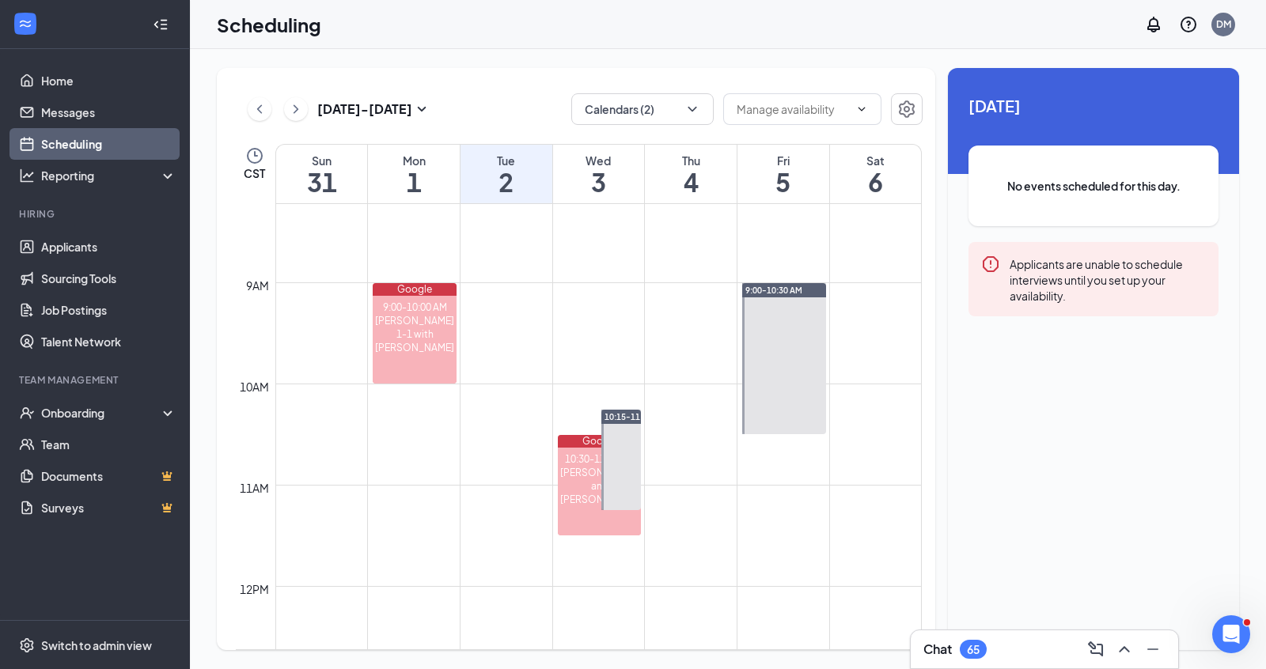
scroll to position [839, 0]
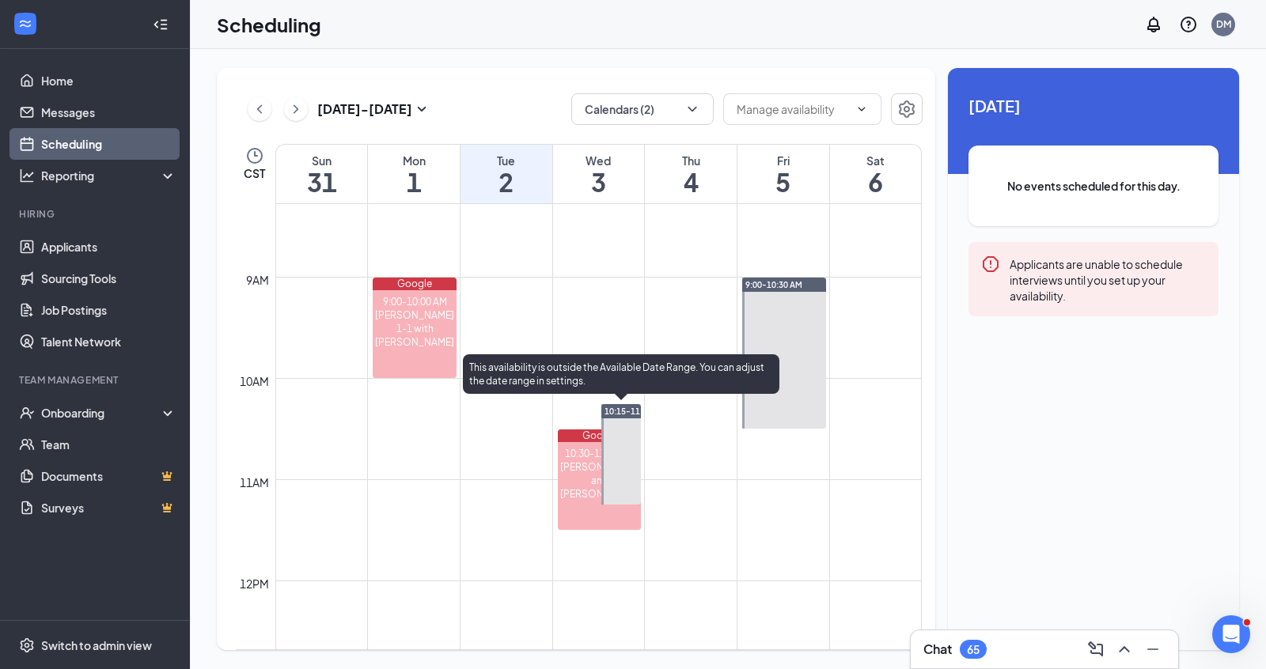
click at [613, 435] on div at bounding box center [621, 454] width 40 height 100
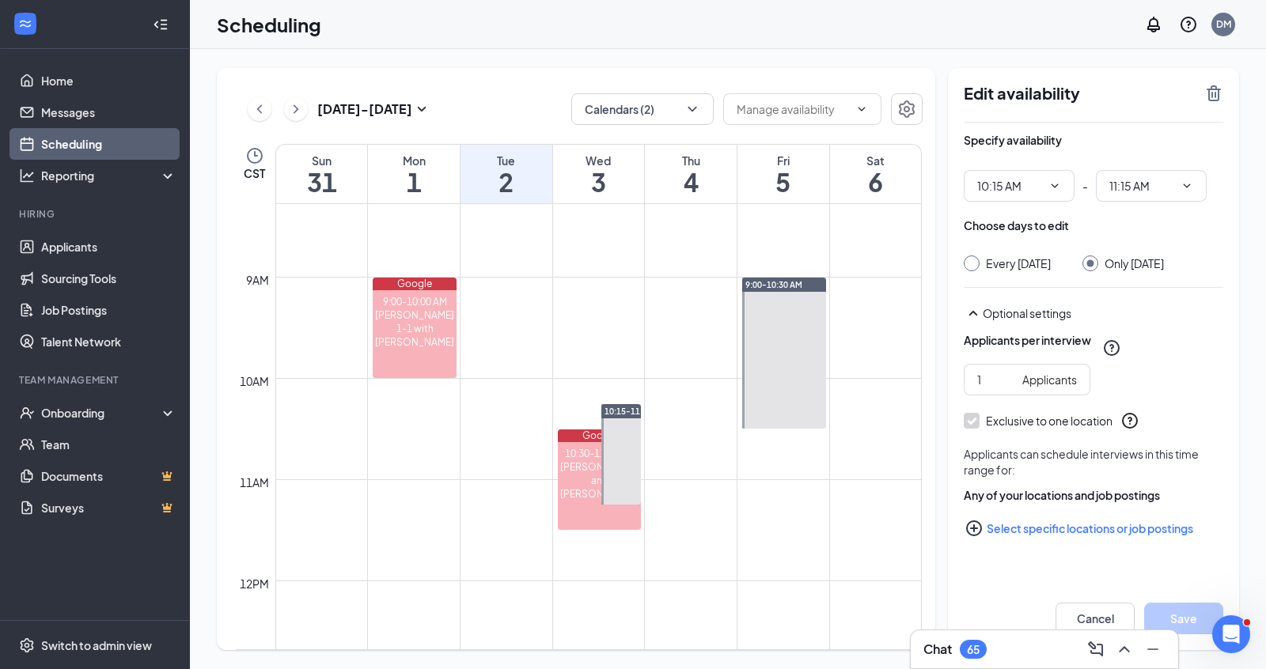
click at [625, 434] on div at bounding box center [621, 454] width 40 height 100
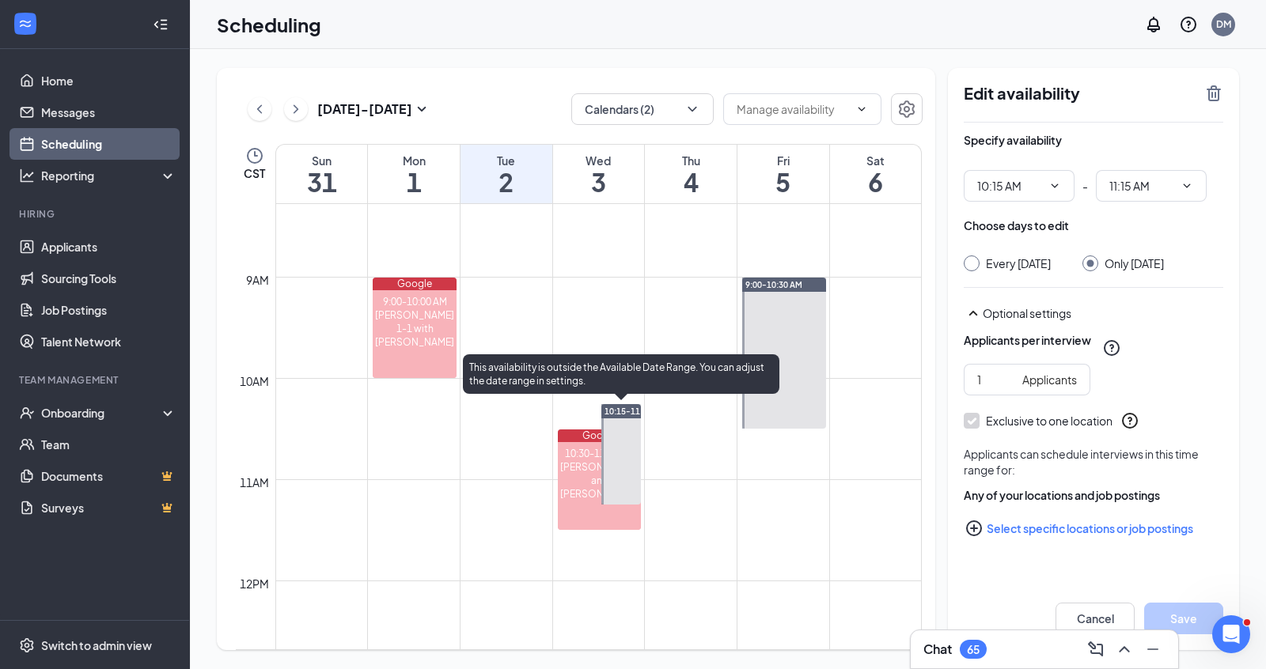
drag, startPoint x: 625, startPoint y: 434, endPoint x: 624, endPoint y: 345, distance: 88.6
click at [624, 345] on div "12am 1am 2am 3am 4am 5am 6am 7am 8am 9am 10am 11am 12pm 1pm 2pm 3pm 4pm 5pm 6pm…" at bounding box center [579, 581] width 686 height 2430
